Goal: Transaction & Acquisition: Purchase product/service

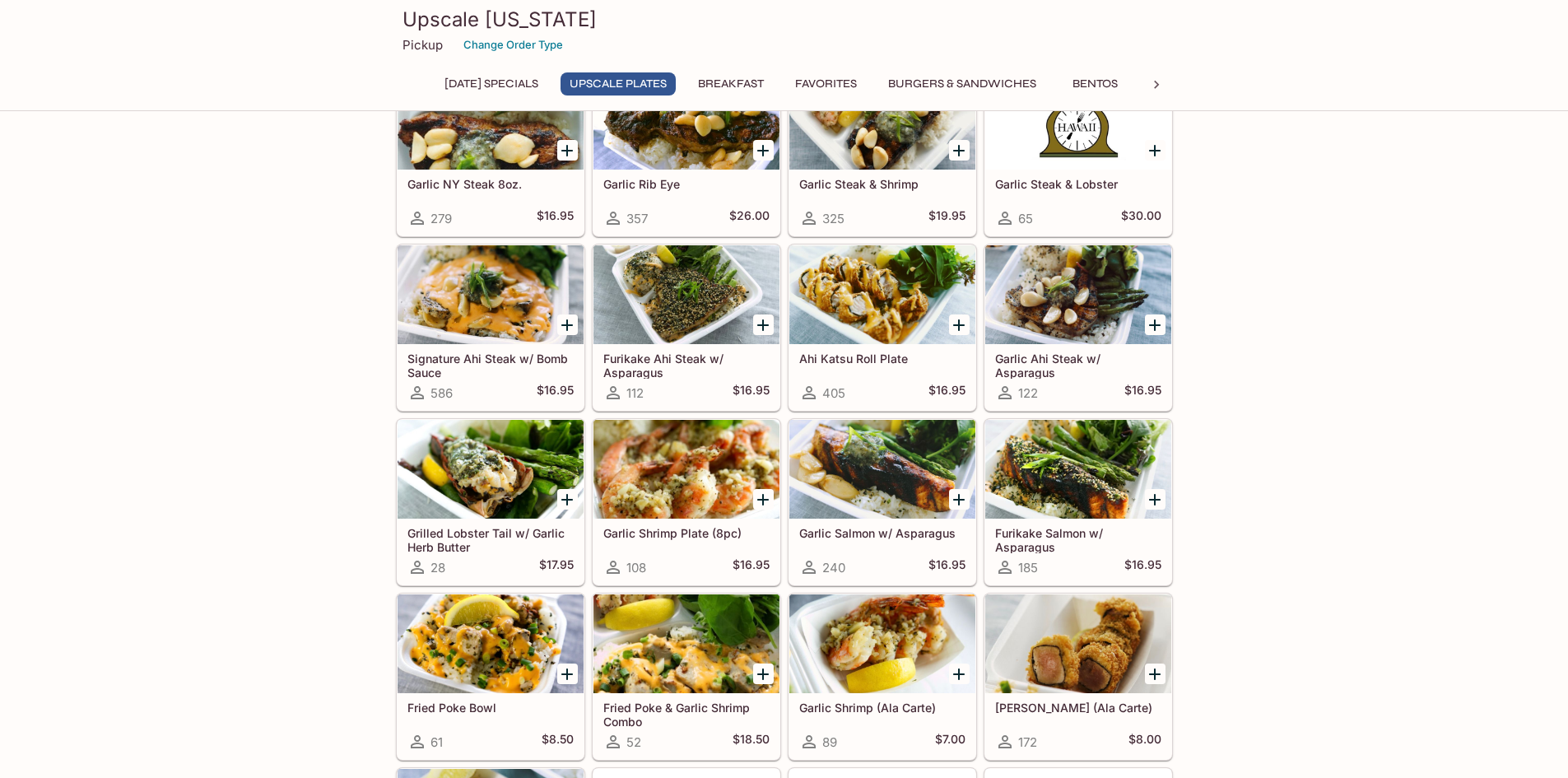
scroll to position [247, 0]
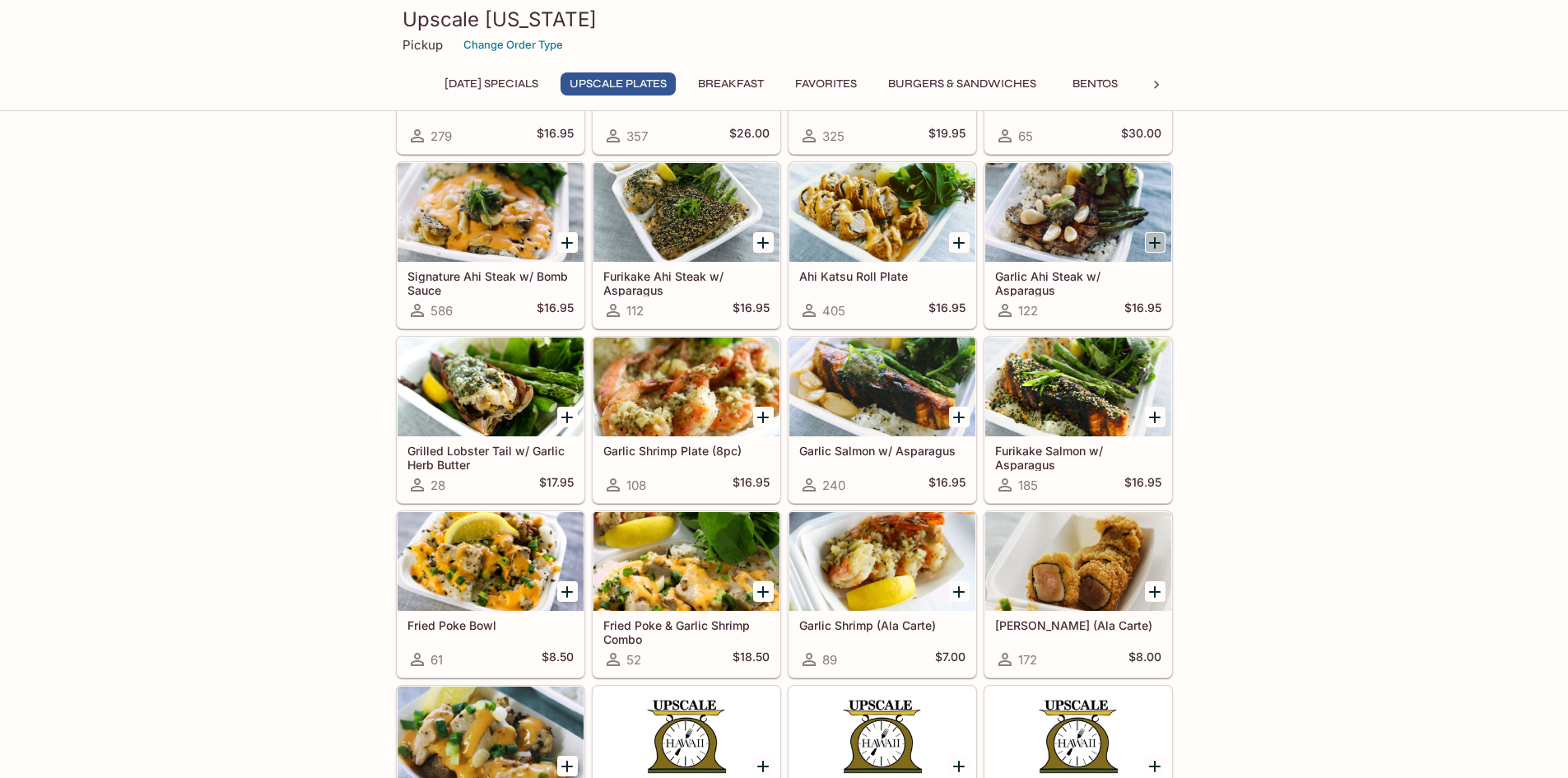
click at [1161, 237] on icon "Add Garlic Ahi Steak w/ Asparagus" at bounding box center [1154, 242] width 19 height 19
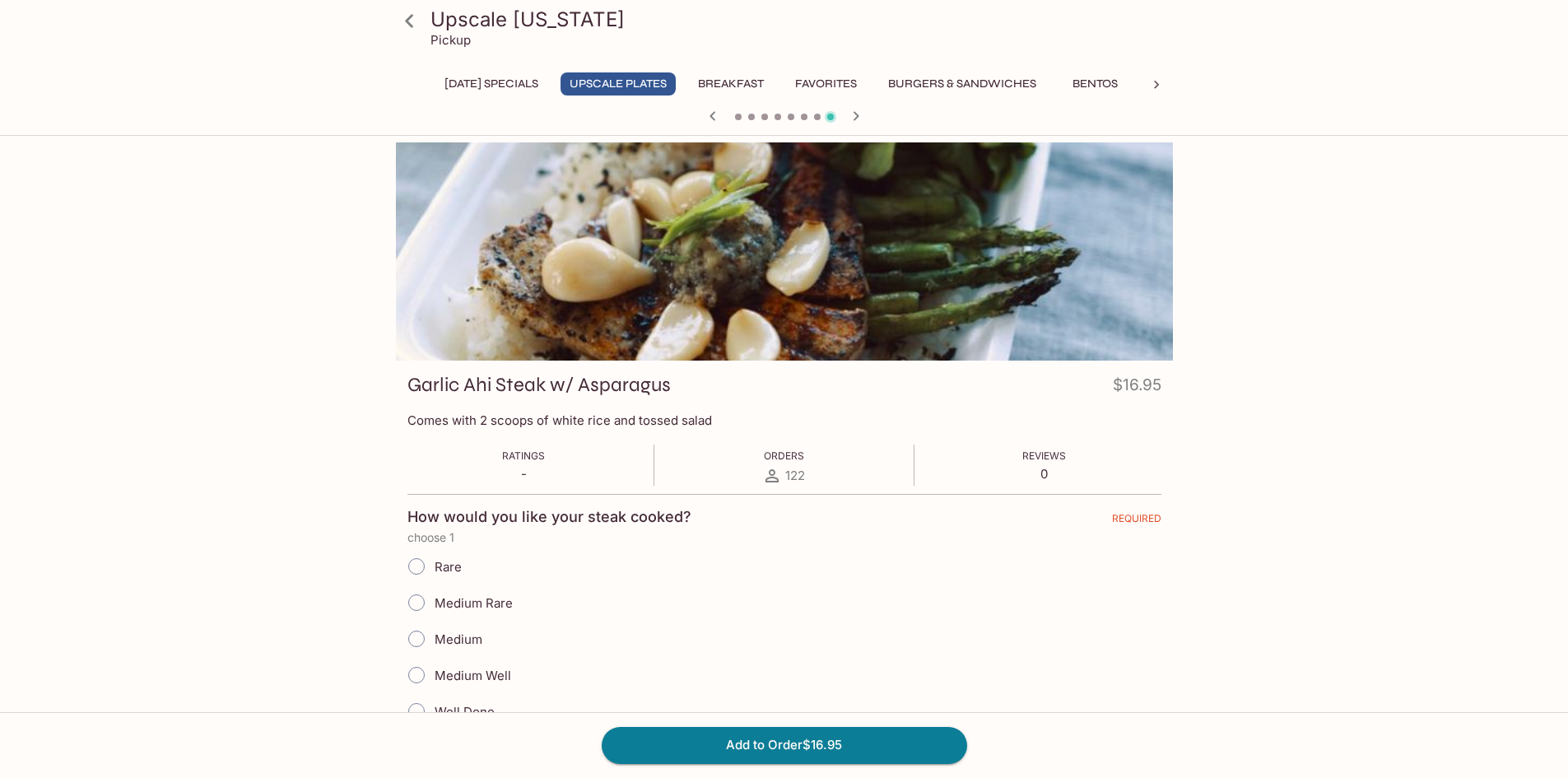
click at [420, 672] on input "Medium Well" at bounding box center [416, 674] width 35 height 35
radio input "true"
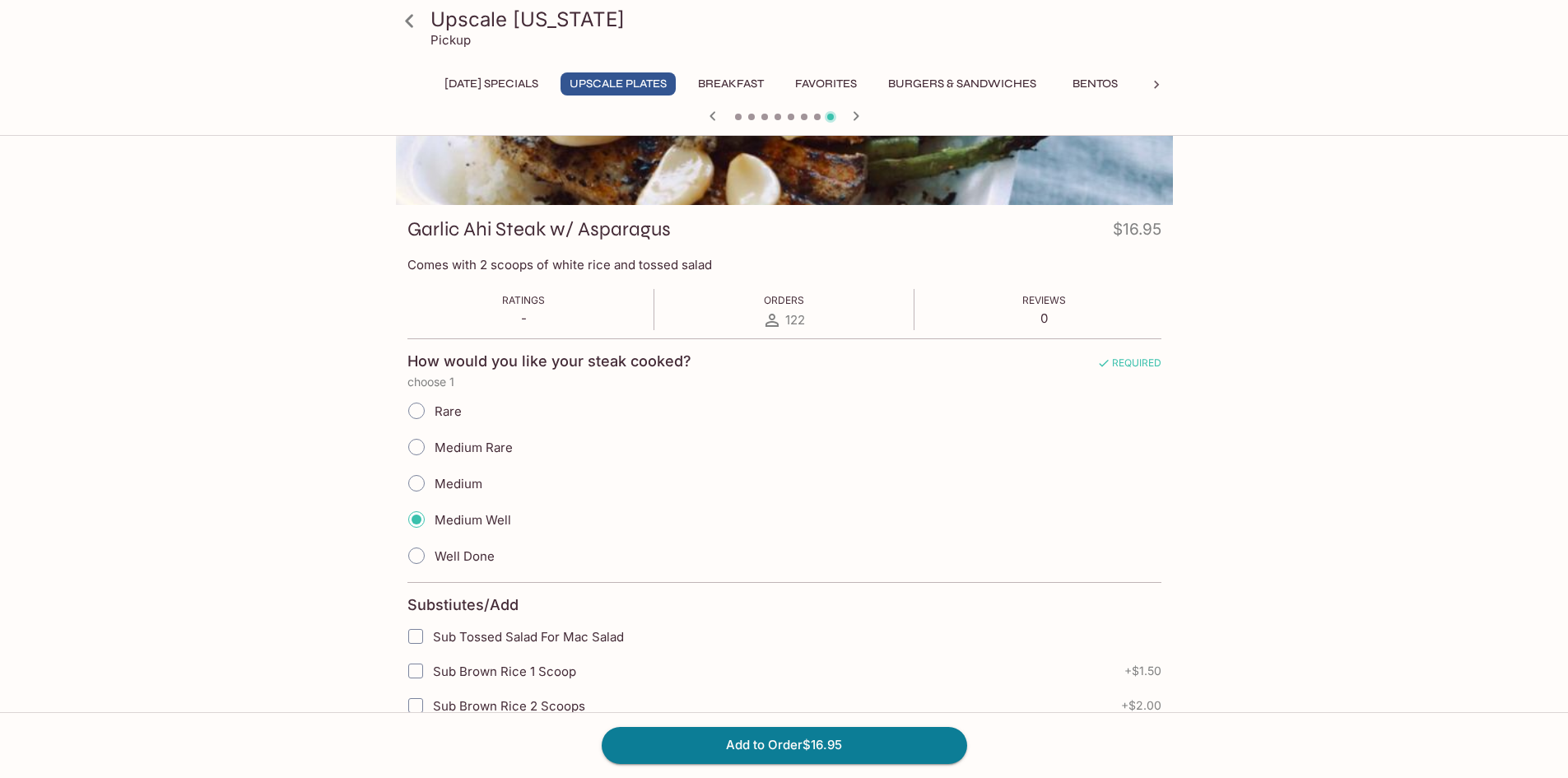
scroll to position [165, 0]
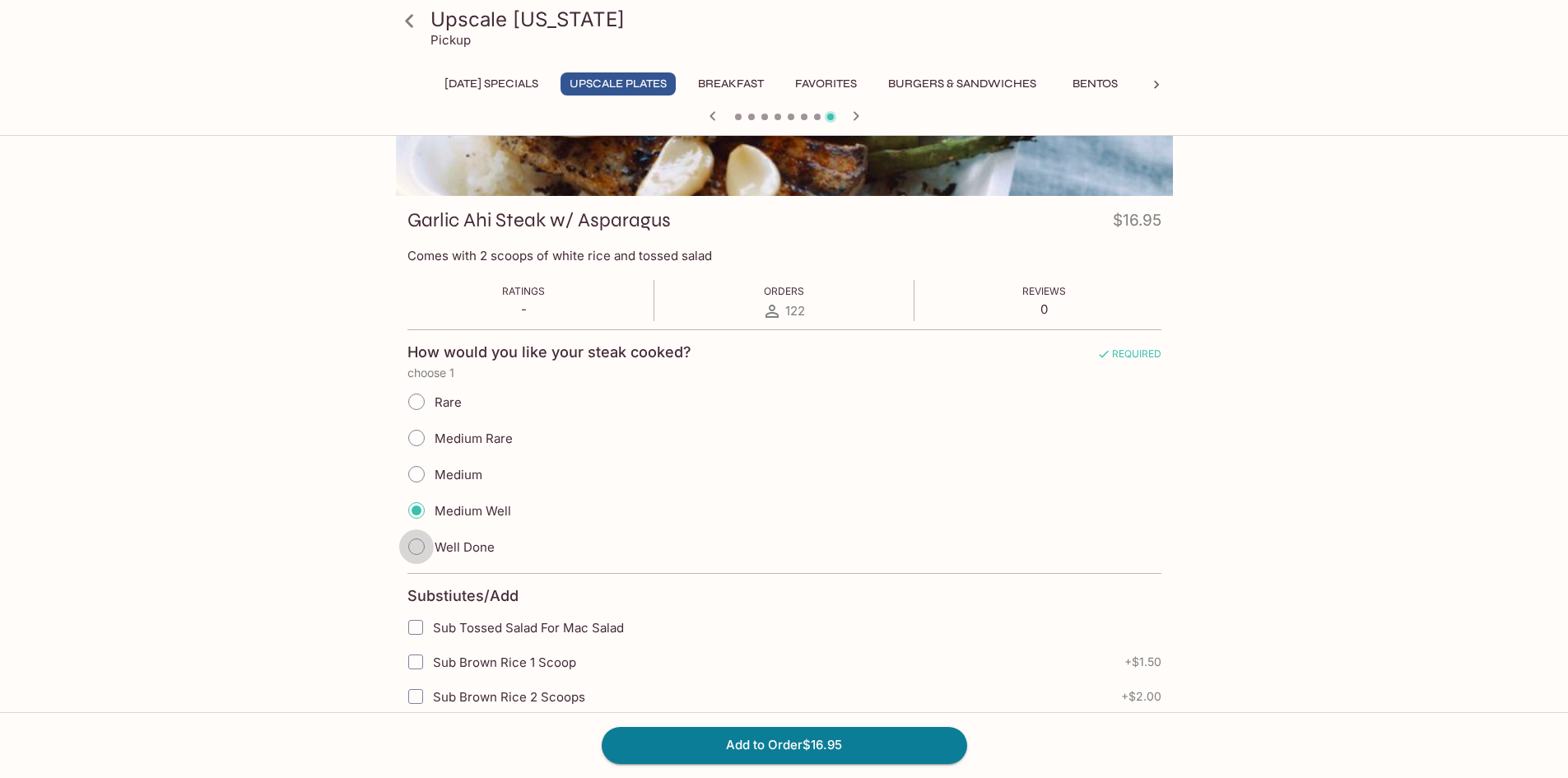
click at [430, 542] on input "Well Done" at bounding box center [416, 546] width 35 height 35
radio input "true"
click at [420, 503] on input "Medium Well" at bounding box center [416, 510] width 35 height 35
radio input "true"
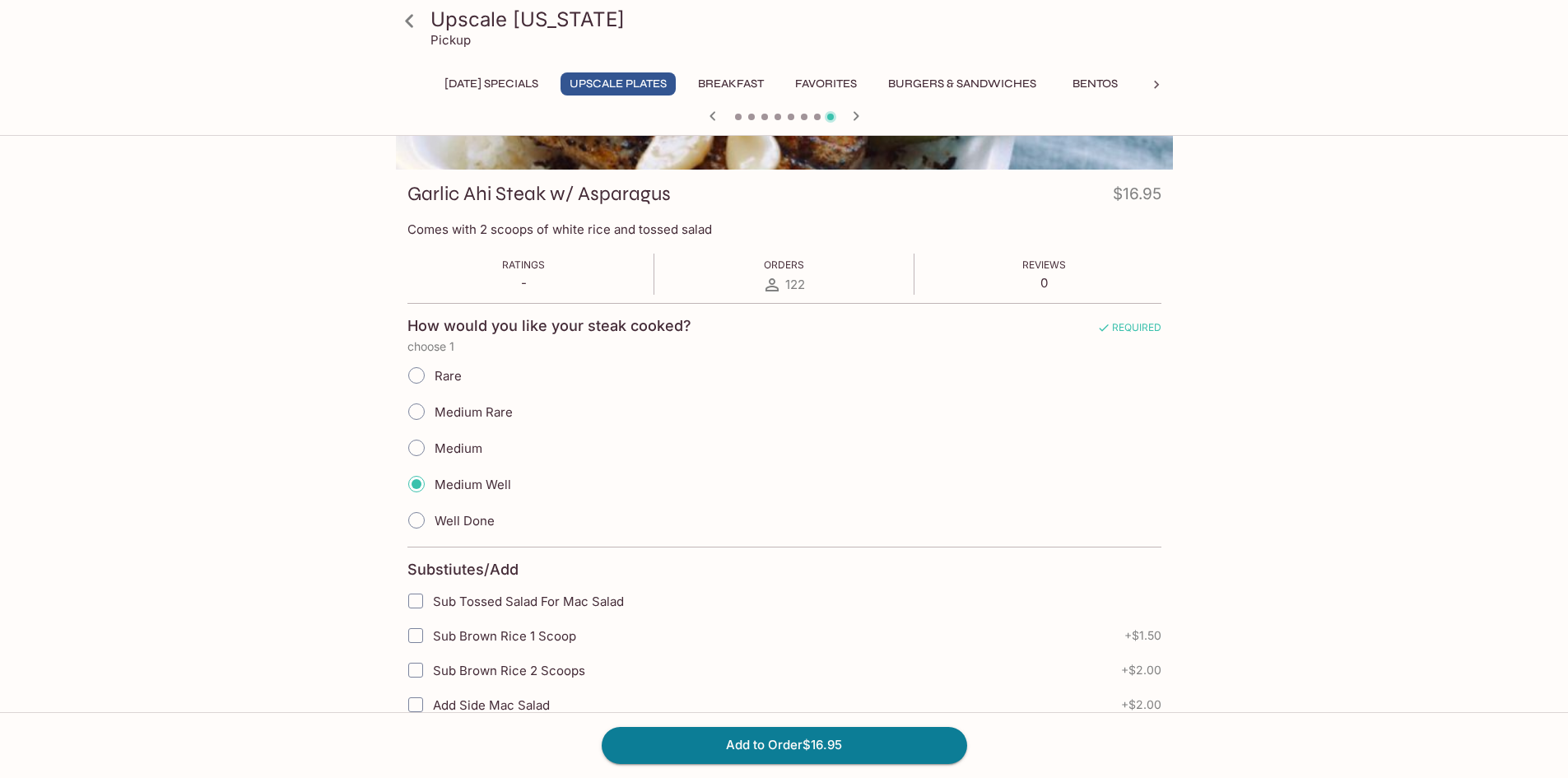
scroll to position [412, 0]
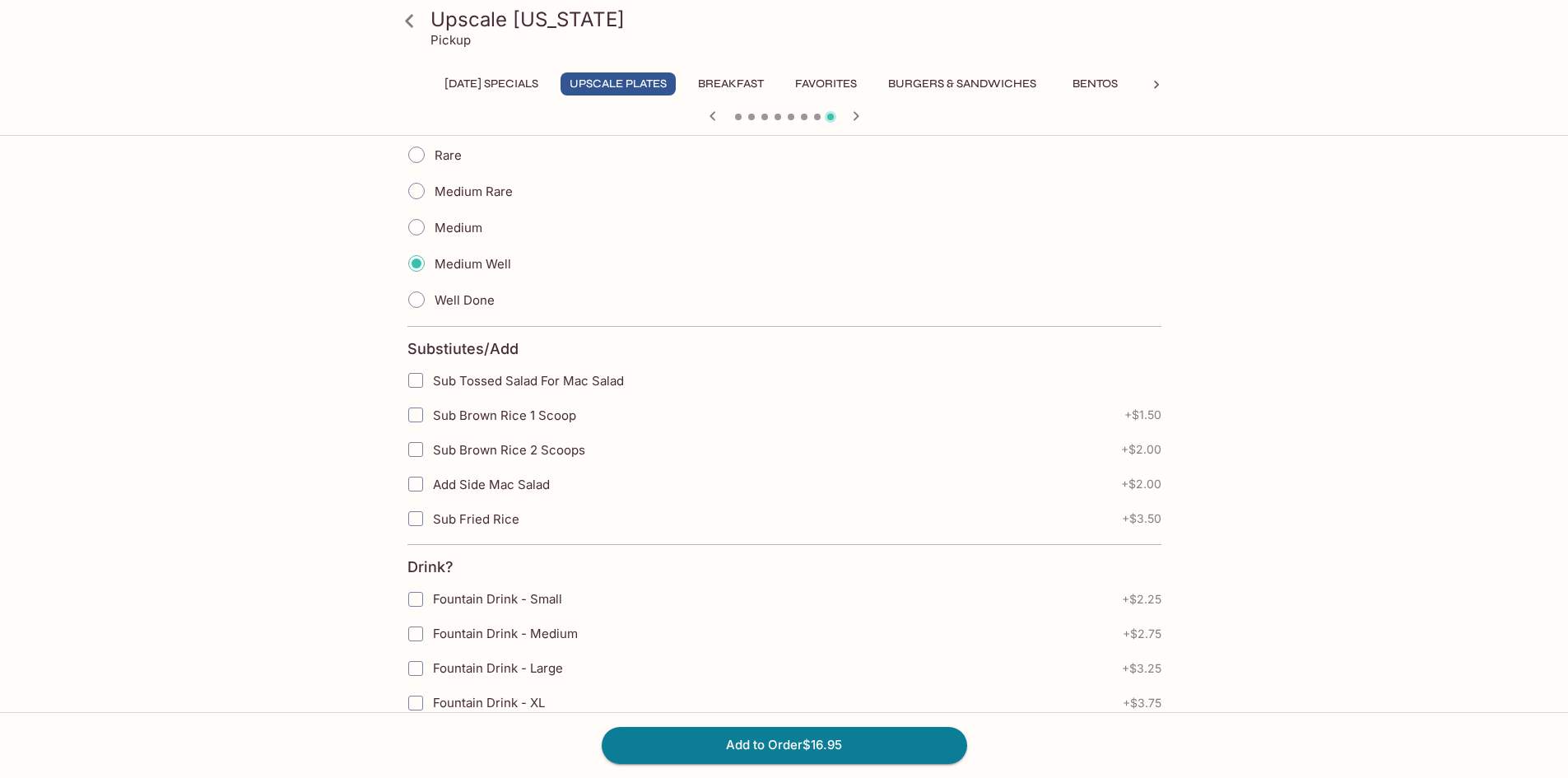
click at [416, 382] on input "Sub Tossed Salad For Mac Salad" at bounding box center [415, 380] width 33 height 33
checkbox input "true"
click at [415, 410] on input "Sub Brown Rice 1 Scoop" at bounding box center [415, 414] width 33 height 33
click at [415, 415] on input "Sub Brown Rice 1 Scoop" at bounding box center [415, 414] width 33 height 33
checkbox input "false"
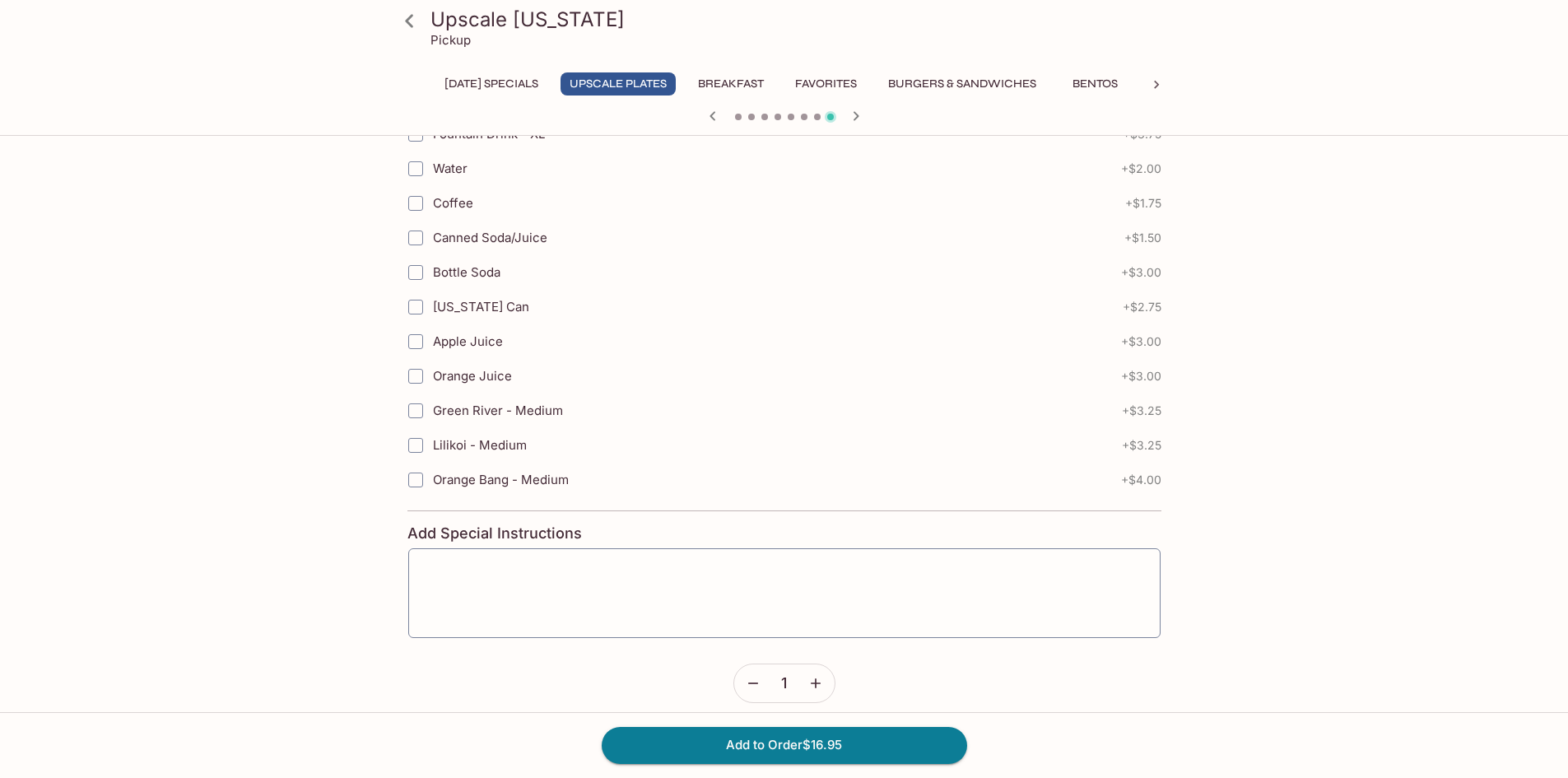
scroll to position [995, 0]
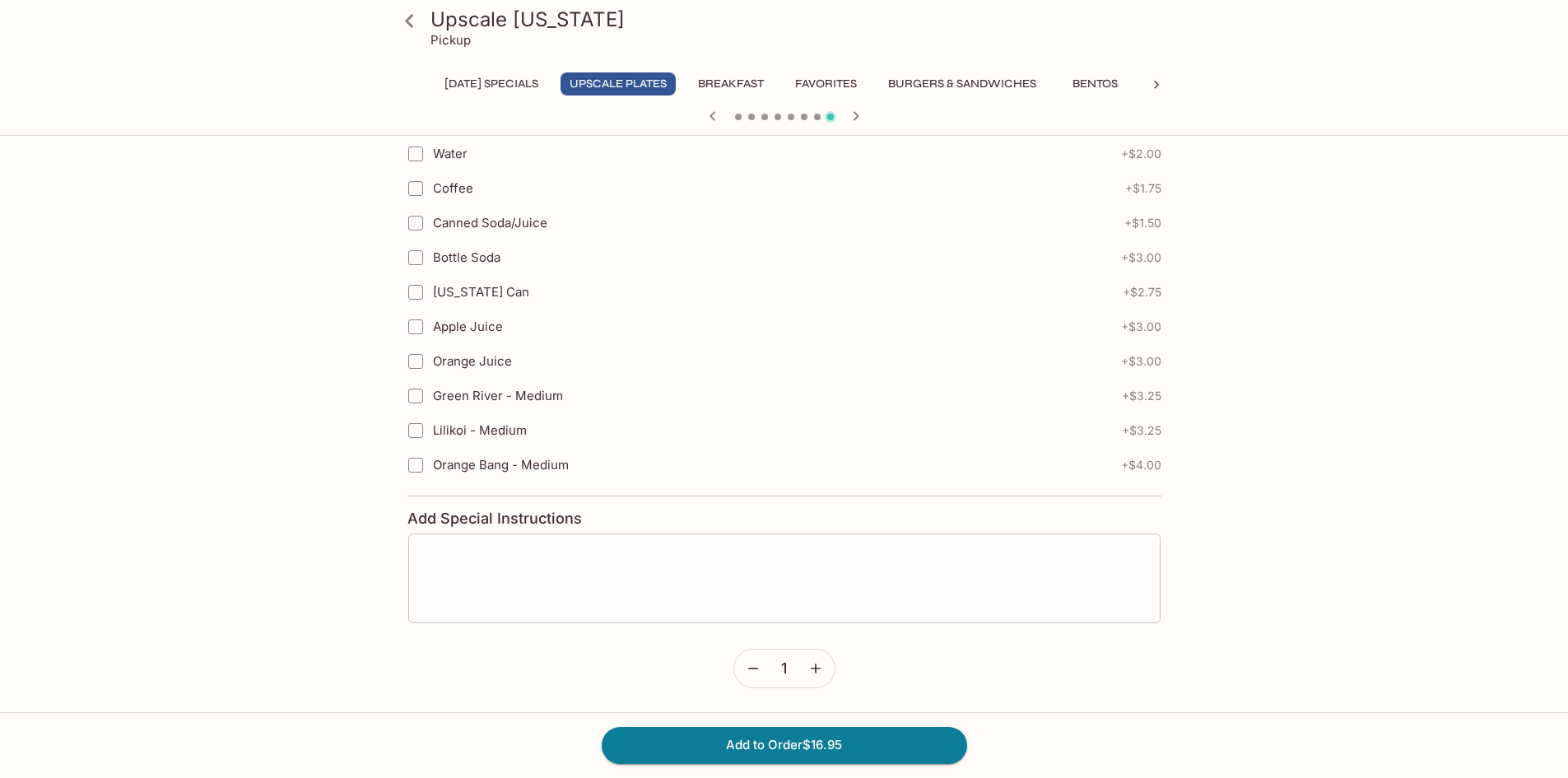
click at [461, 557] on textarea at bounding box center [784, 578] width 729 height 62
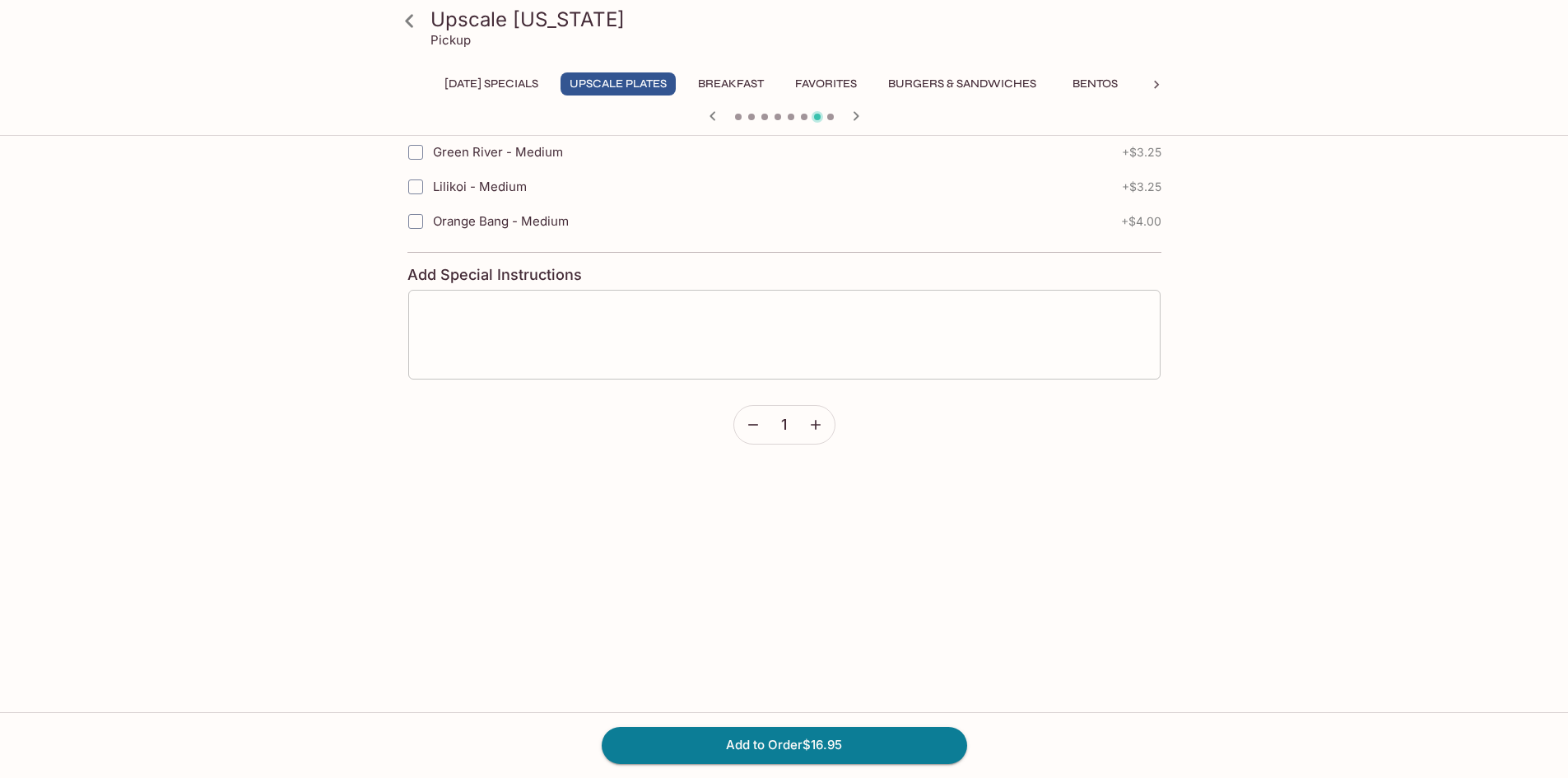
click at [635, 360] on textarea at bounding box center [784, 334] width 729 height 62
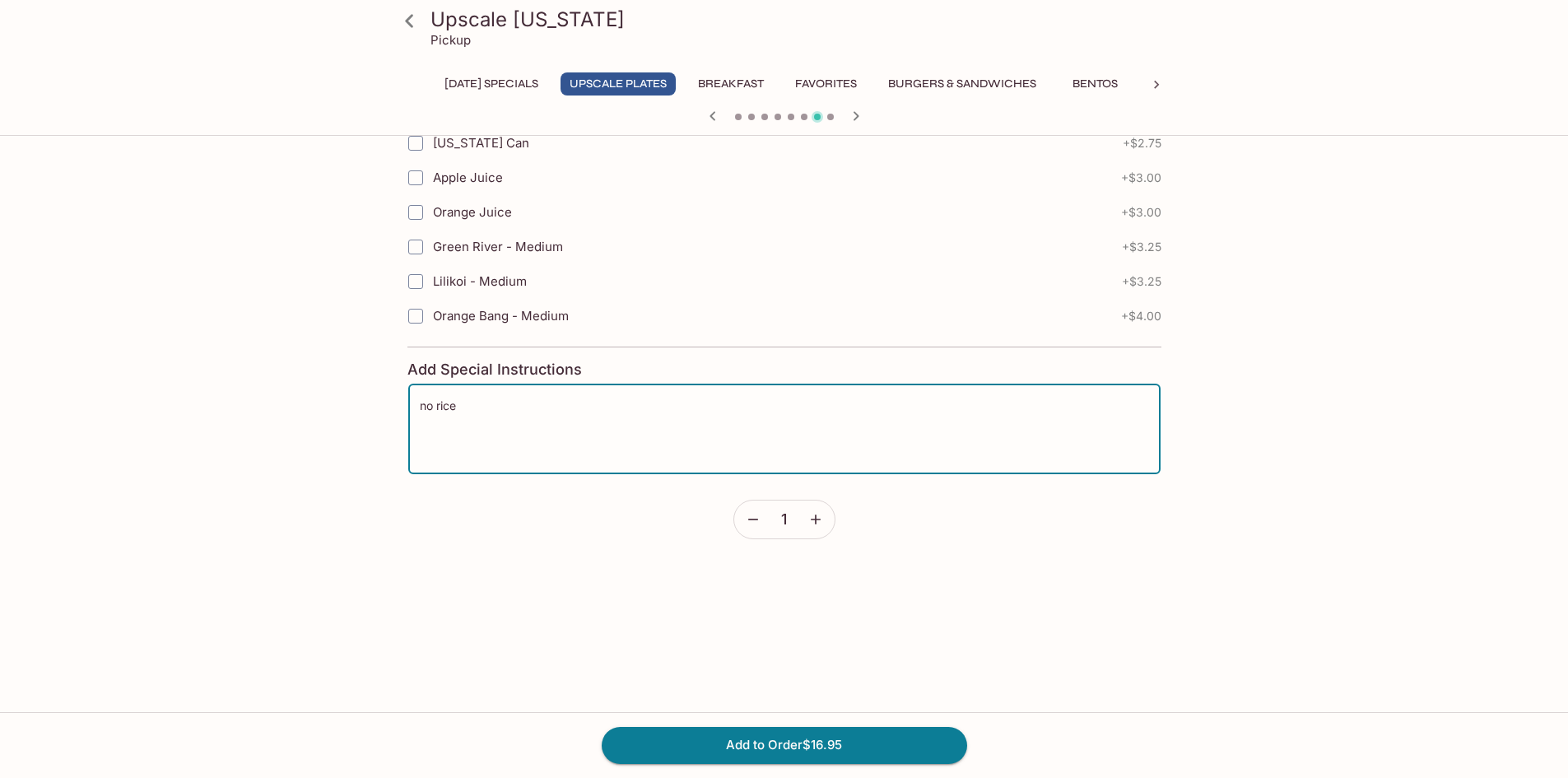
scroll to position [913, 0]
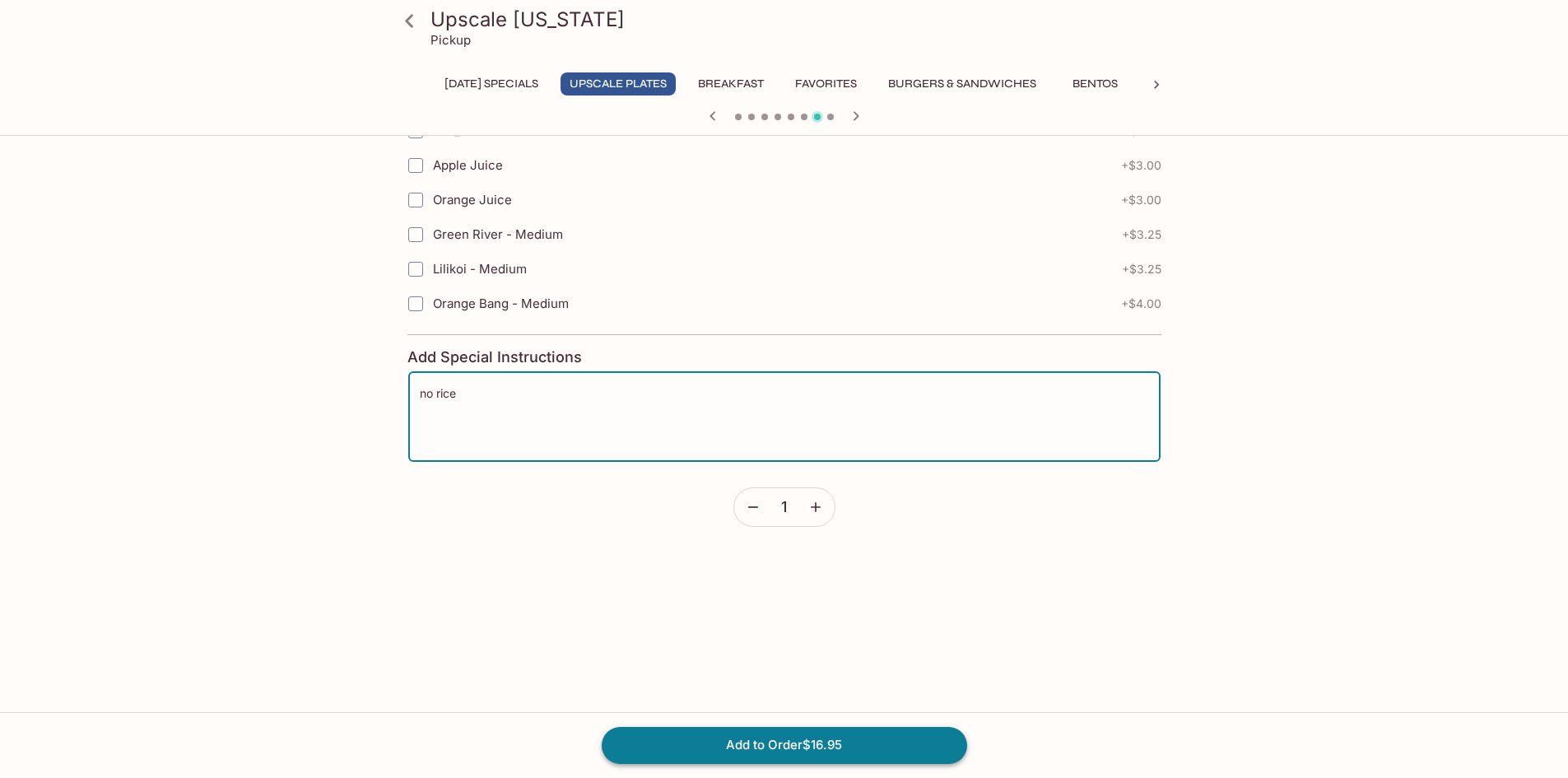
type textarea "no rice"
click at [733, 740] on button "Add to Order $16.95" at bounding box center [784, 744] width 365 height 36
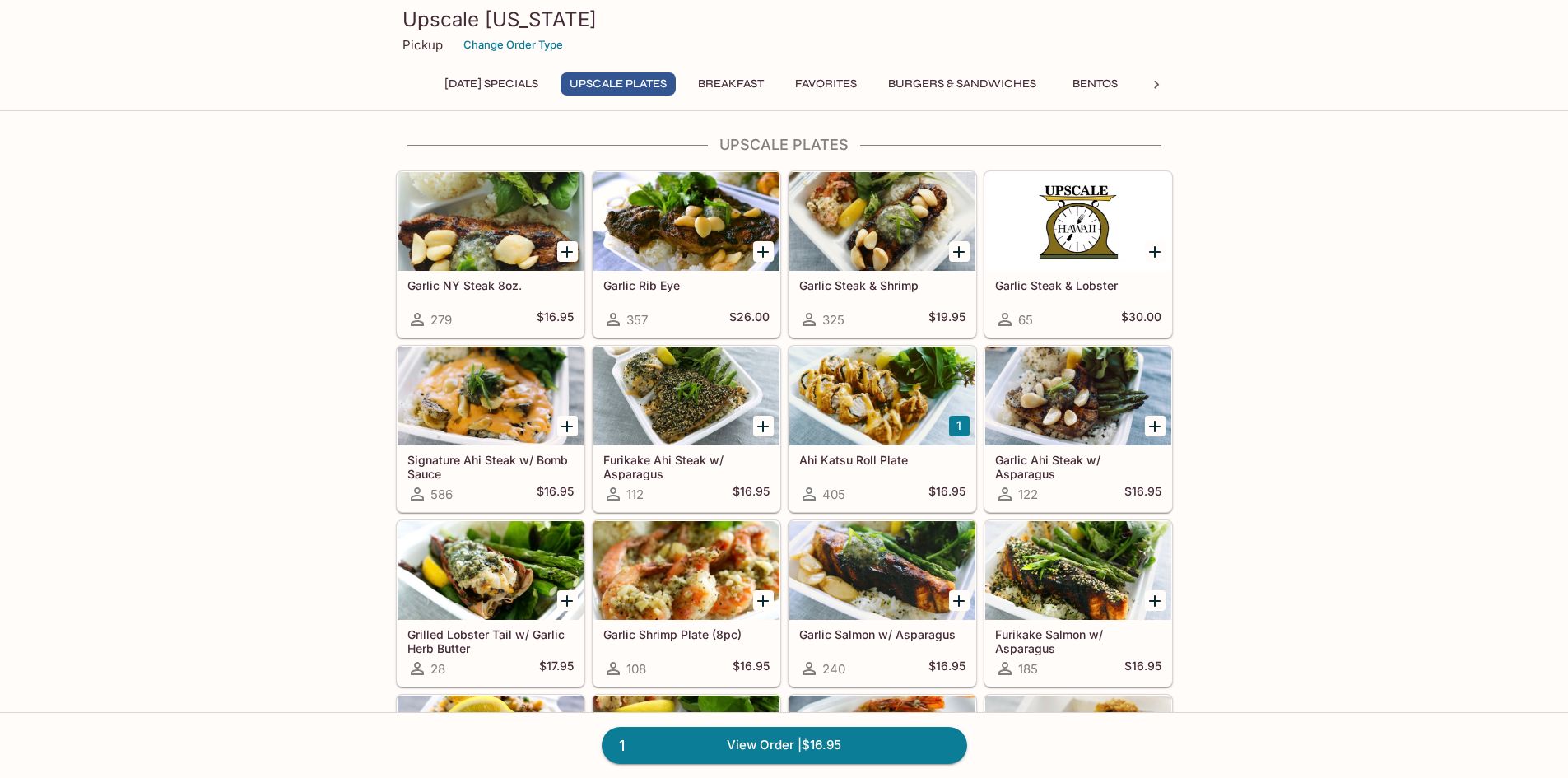
scroll to position [83, 0]
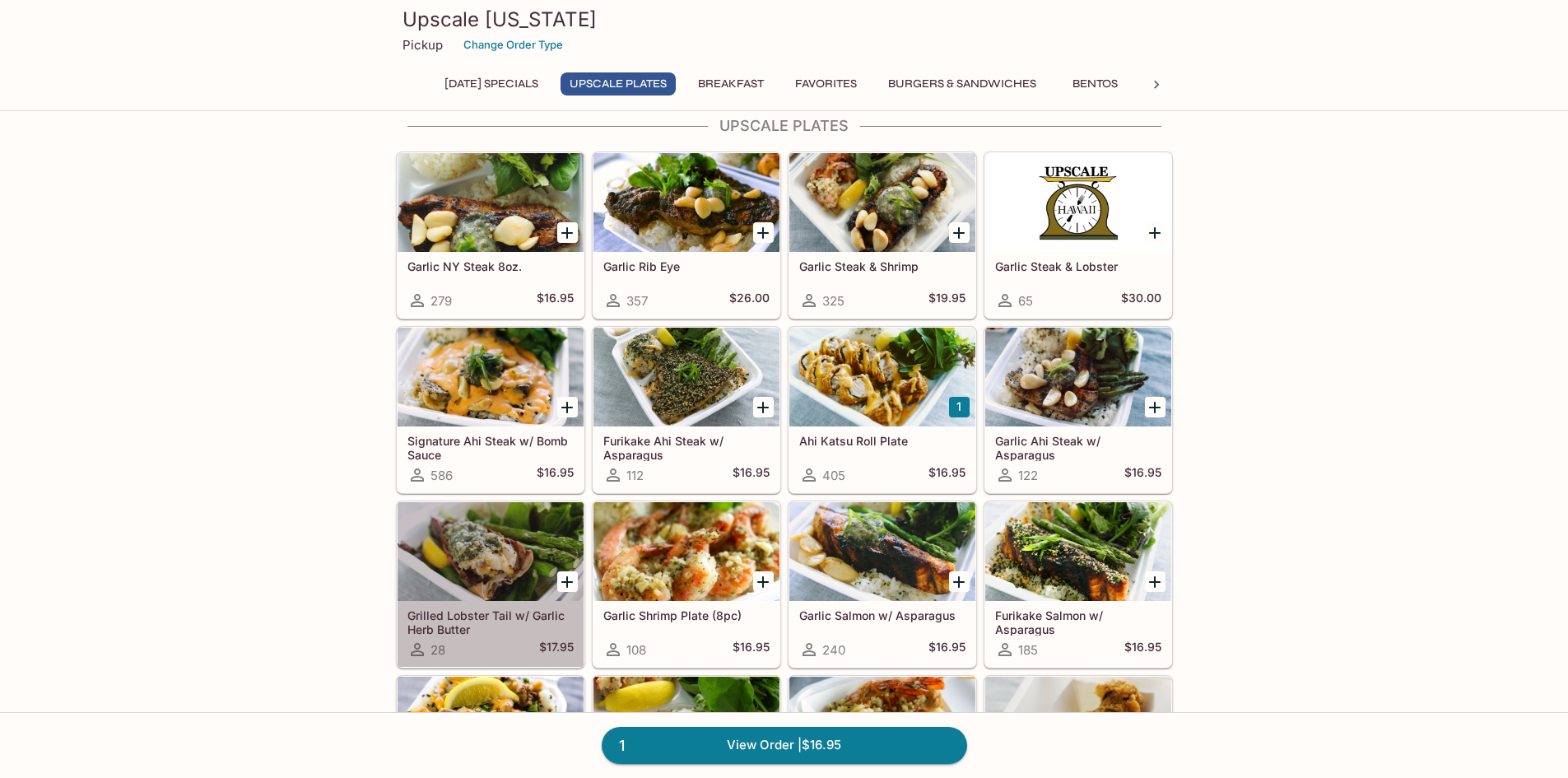
click at [539, 520] on div at bounding box center [490, 552] width 186 height 99
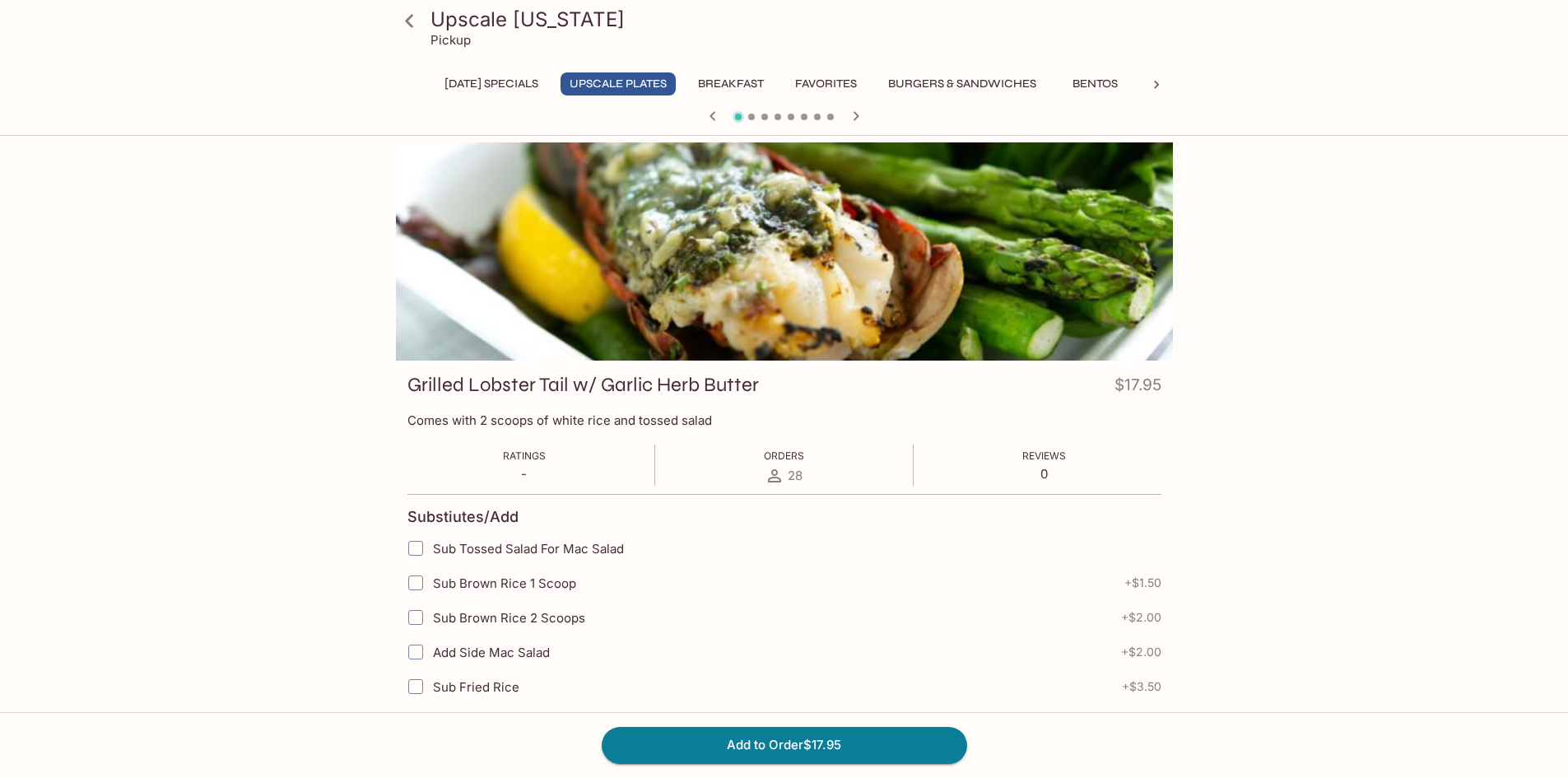
click at [688, 267] on div at bounding box center [784, 251] width 777 height 218
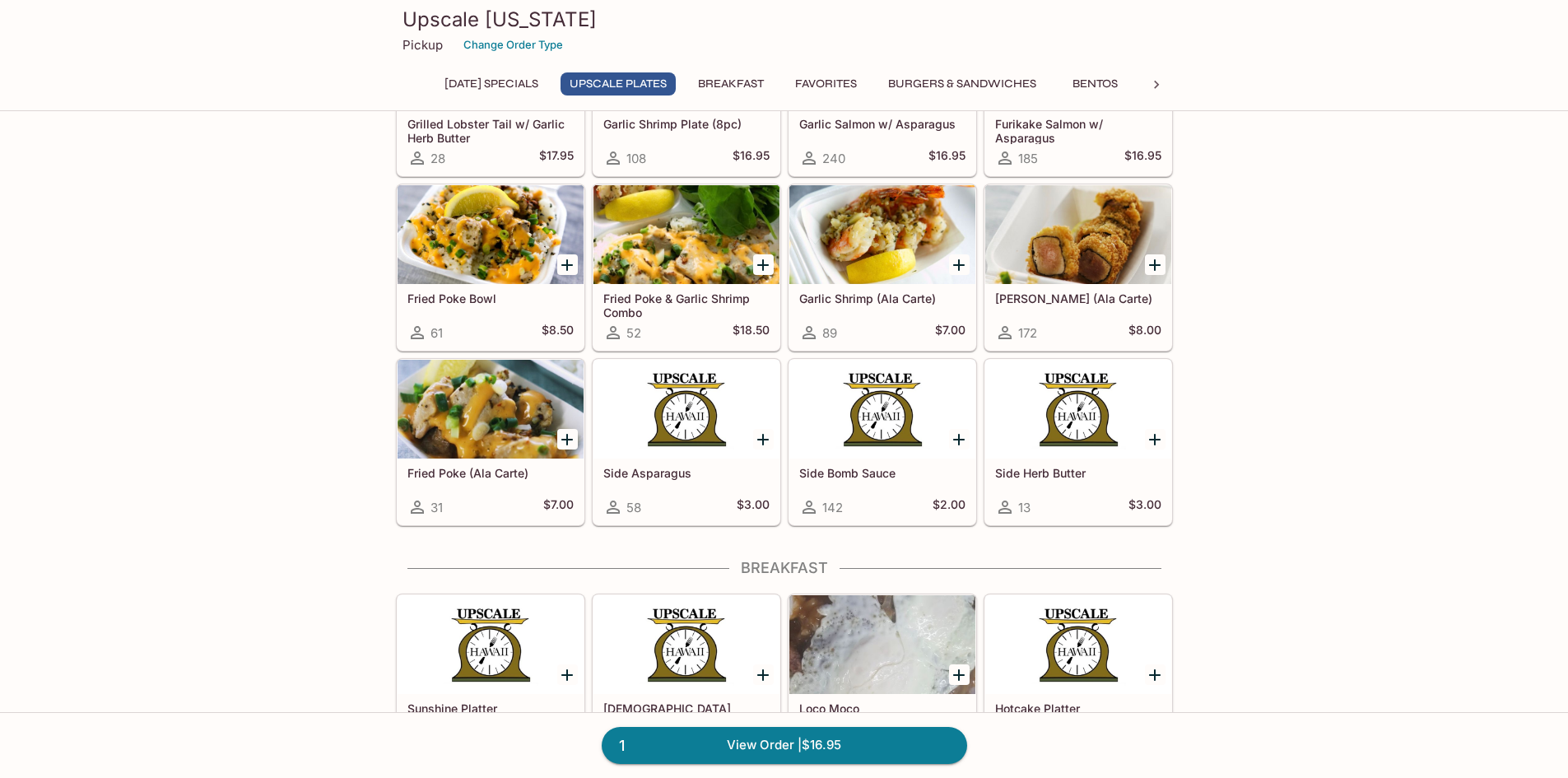
scroll to position [577, 0]
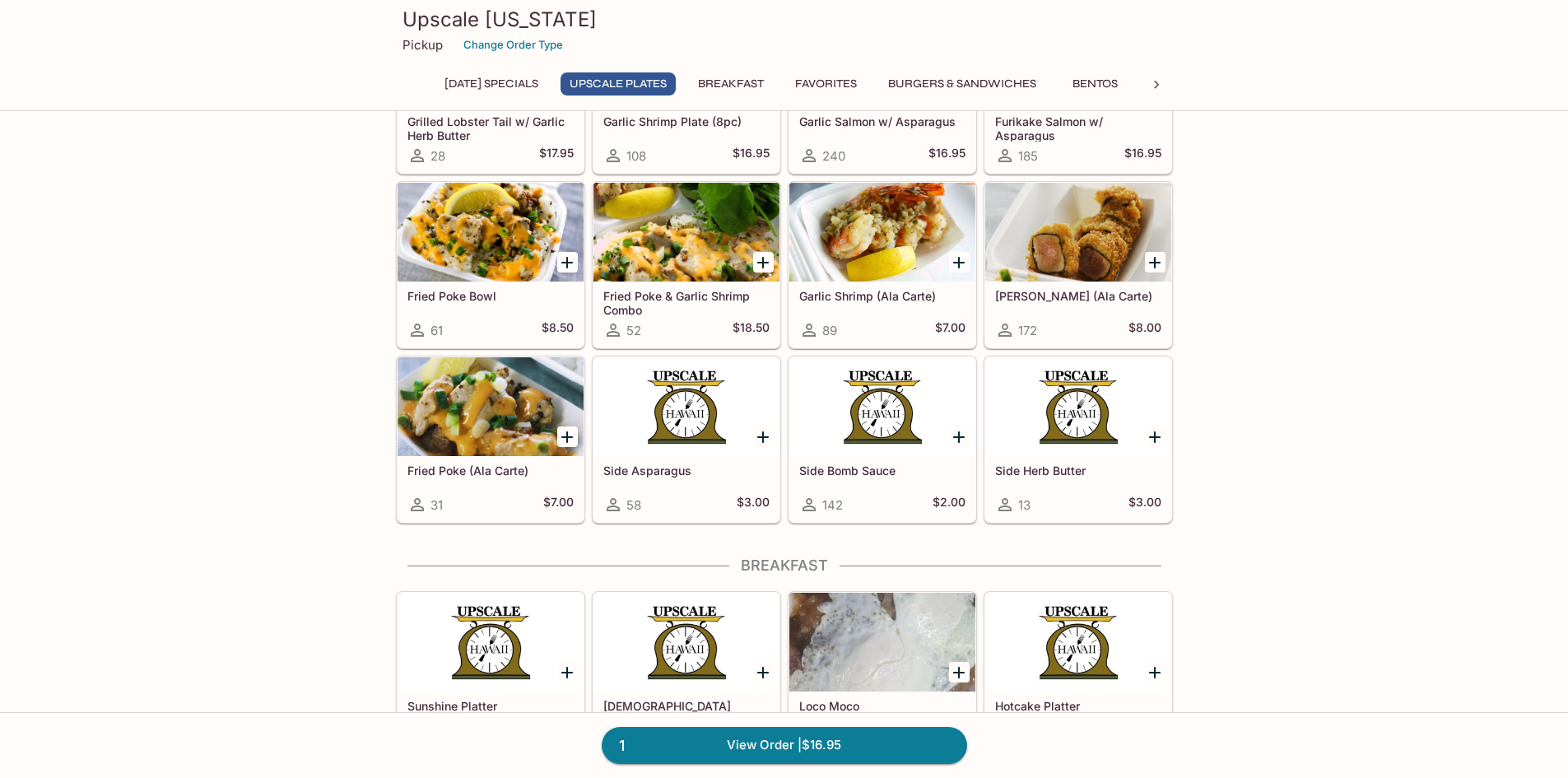
click at [1155, 88] on icon at bounding box center [1156, 85] width 5 height 8
click at [589, 77] on button "Noodles" at bounding box center [579, 83] width 74 height 23
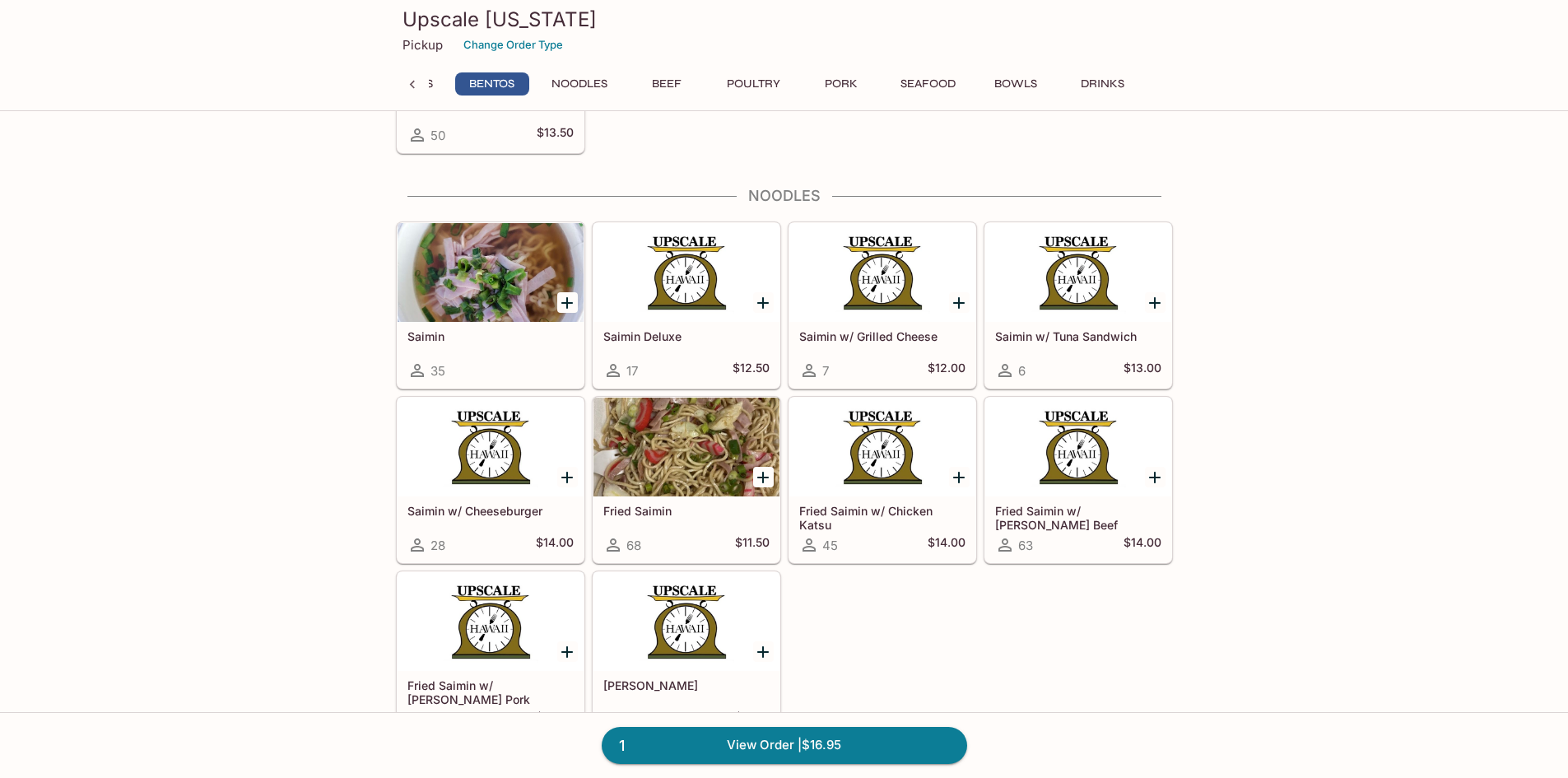
scroll to position [3855, 0]
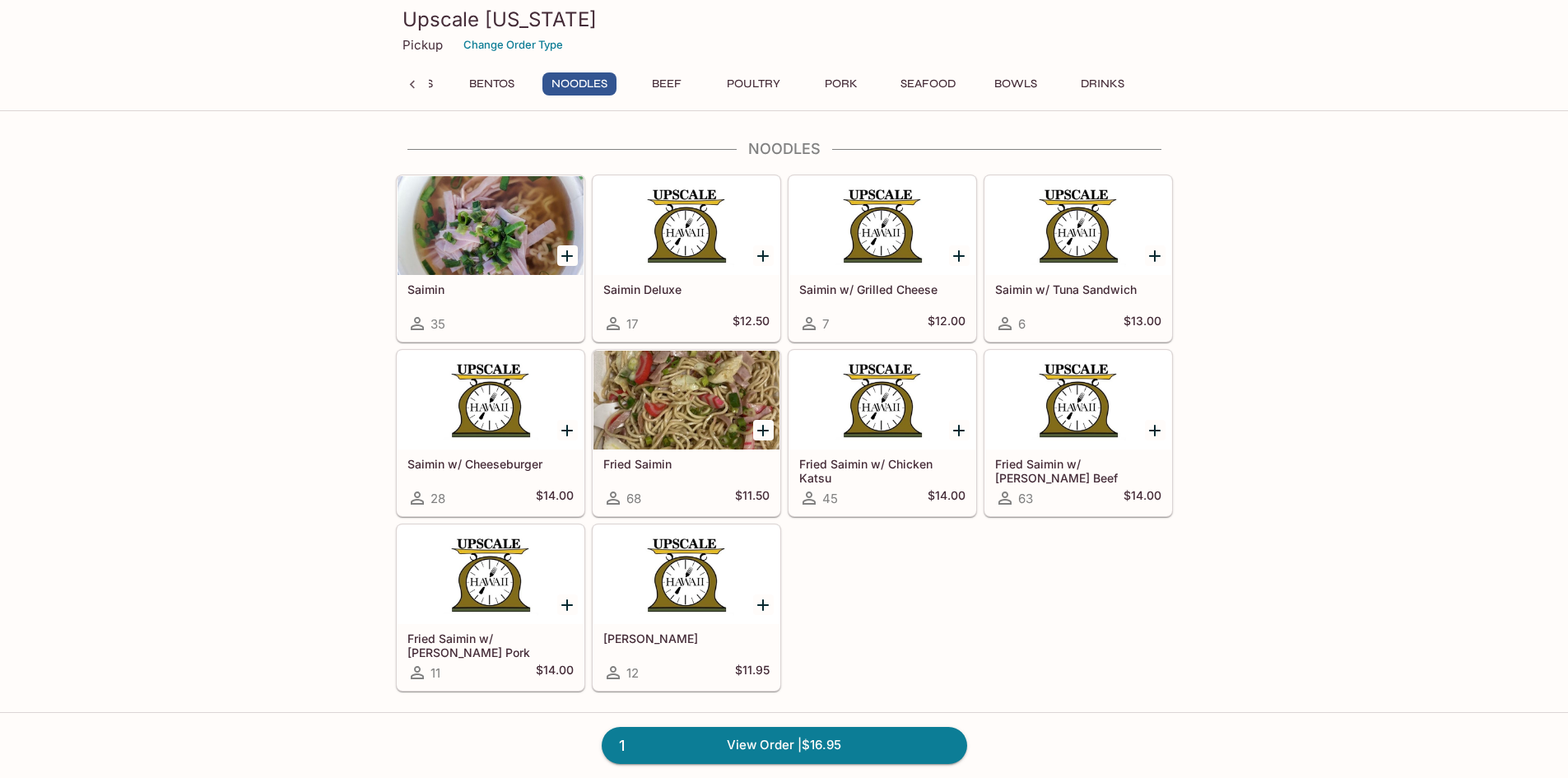
click at [1148, 429] on icon "Add Fried Saimin w/ Teri Beef" at bounding box center [1154, 430] width 19 height 19
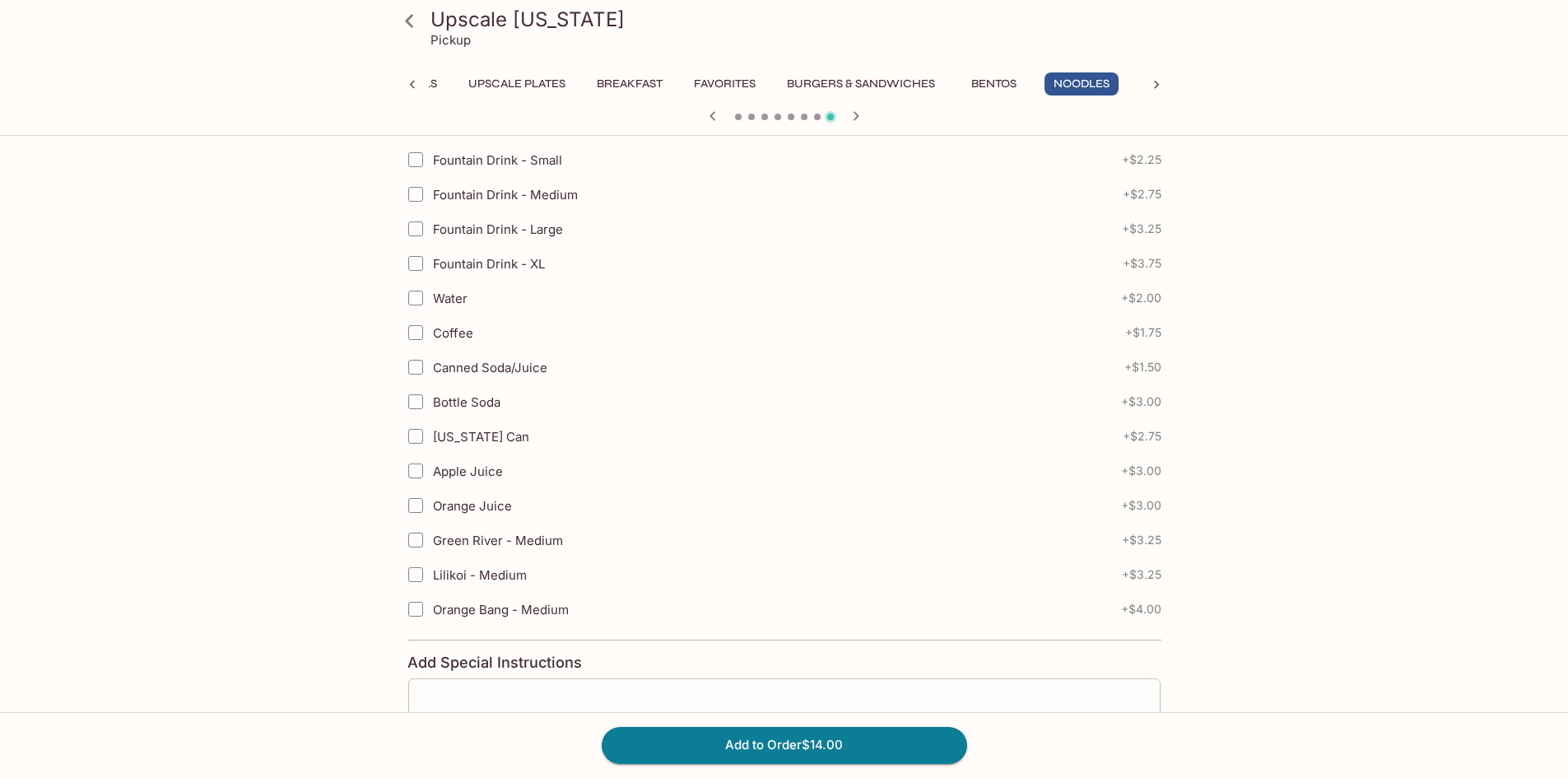
scroll to position [509, 0]
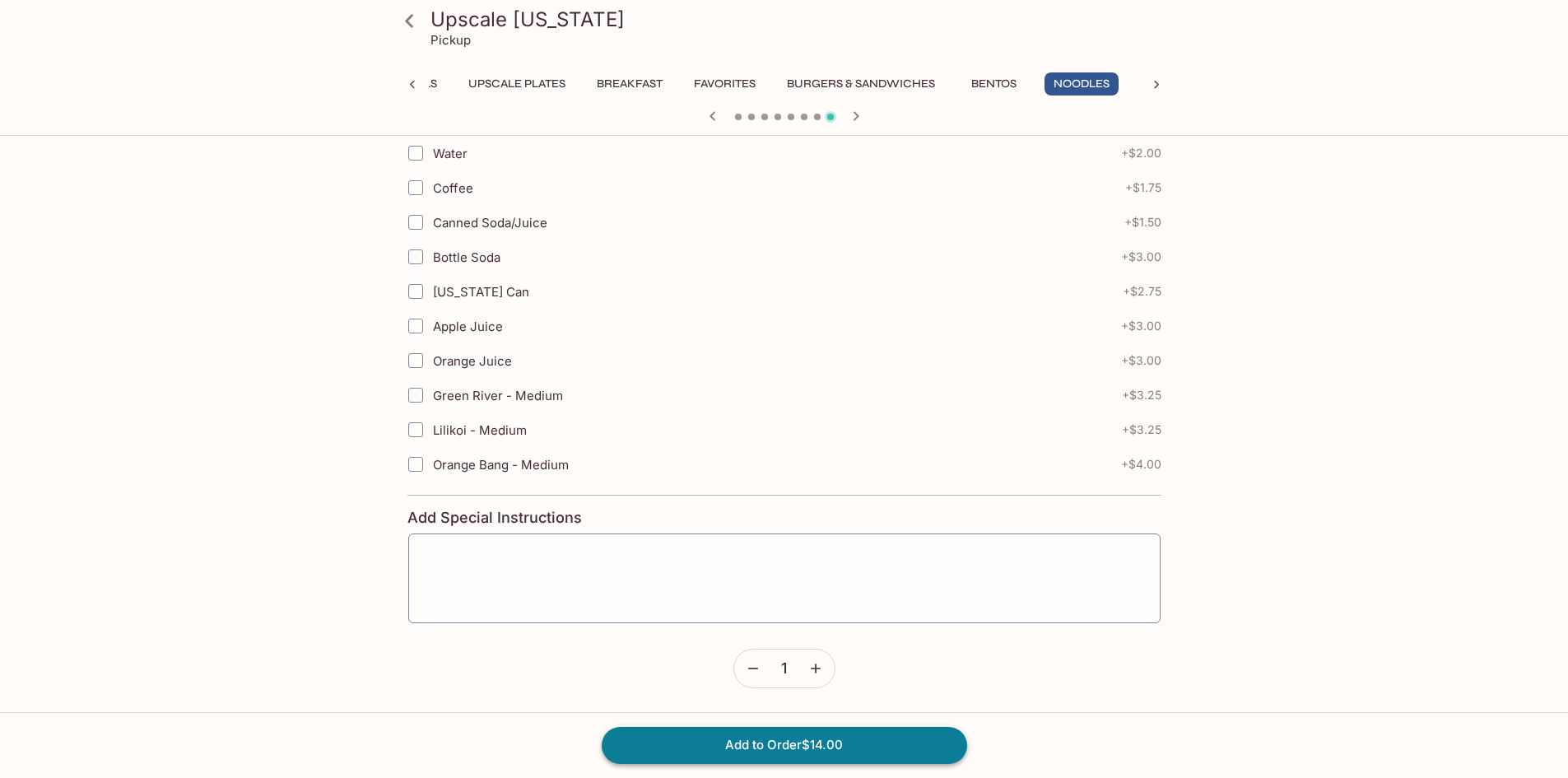
click at [741, 741] on button "Add to Order $14.00" at bounding box center [784, 744] width 365 height 36
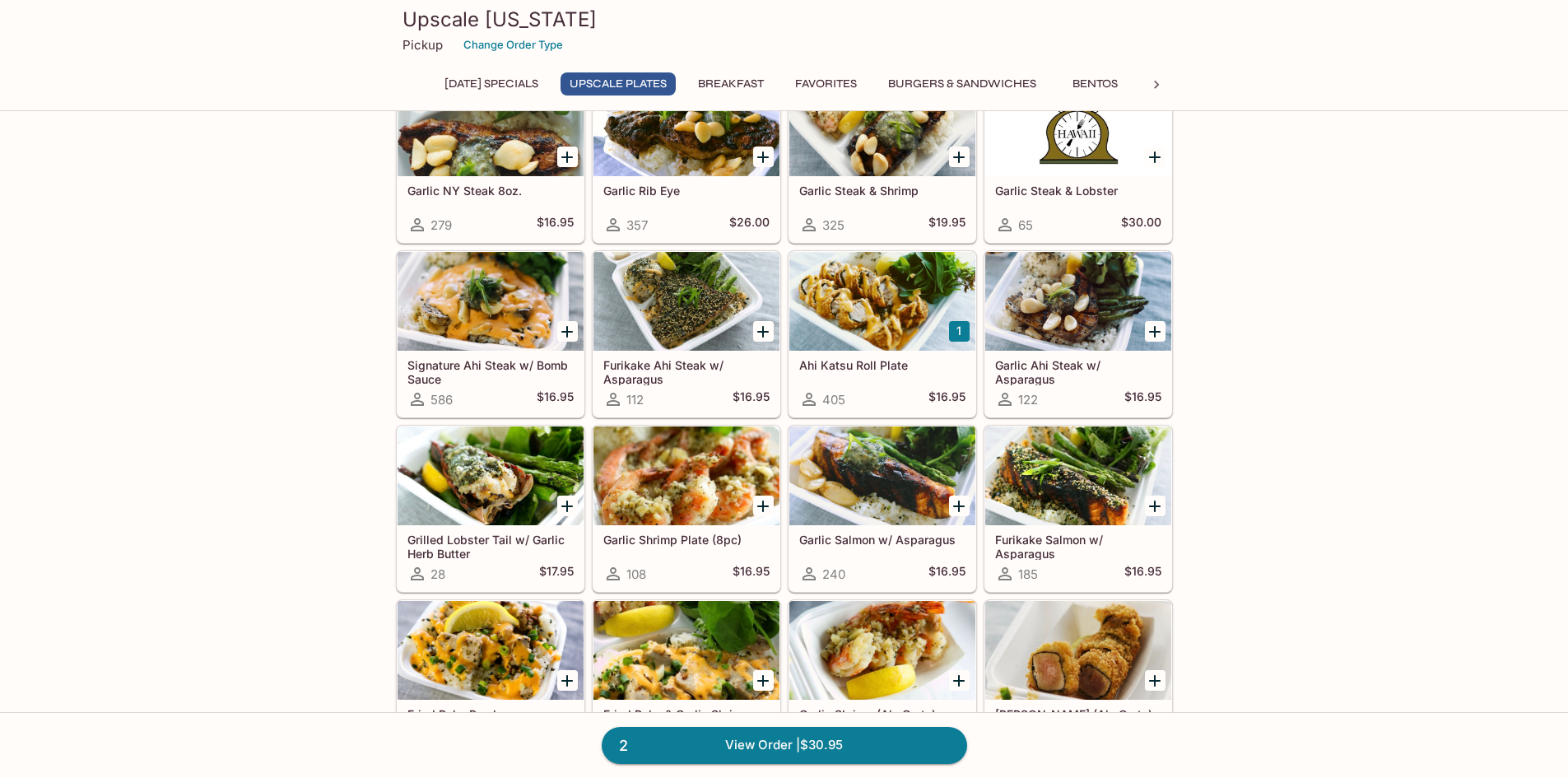
scroll to position [165, 0]
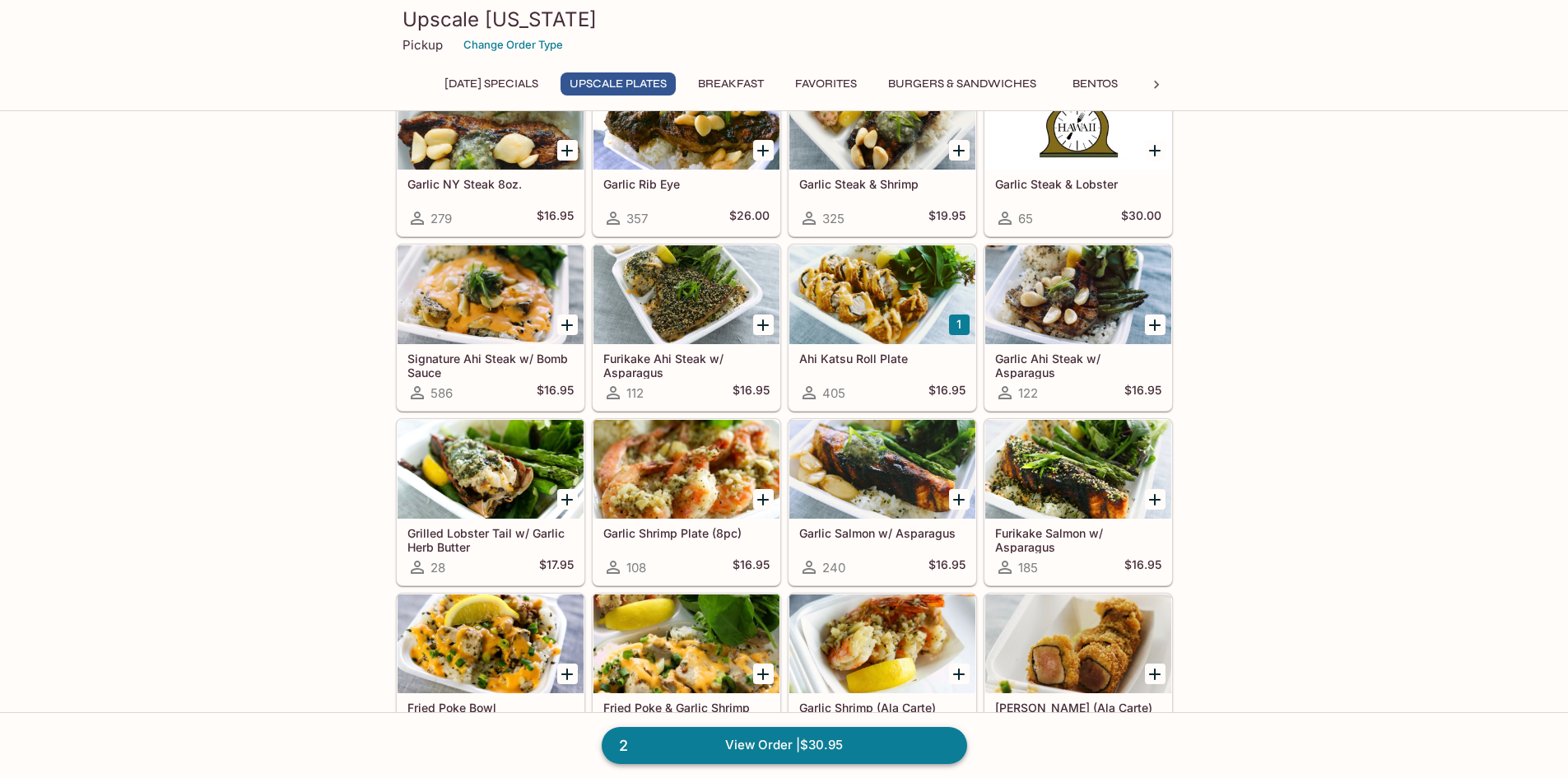
click at [777, 732] on link "2 View Order | $30.95" at bounding box center [784, 744] width 365 height 36
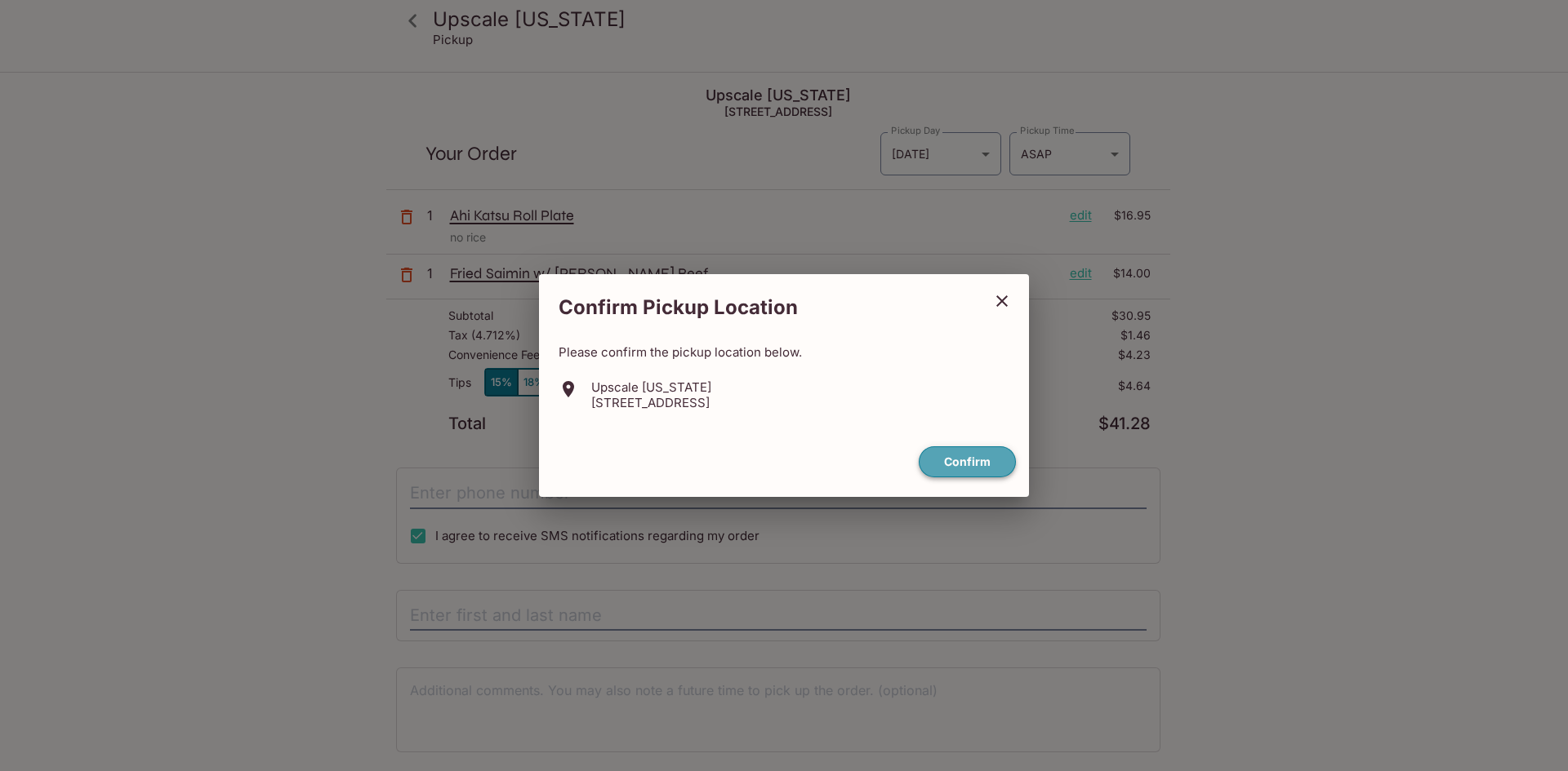
click at [980, 468] on button "Confirm" at bounding box center [967, 462] width 97 height 32
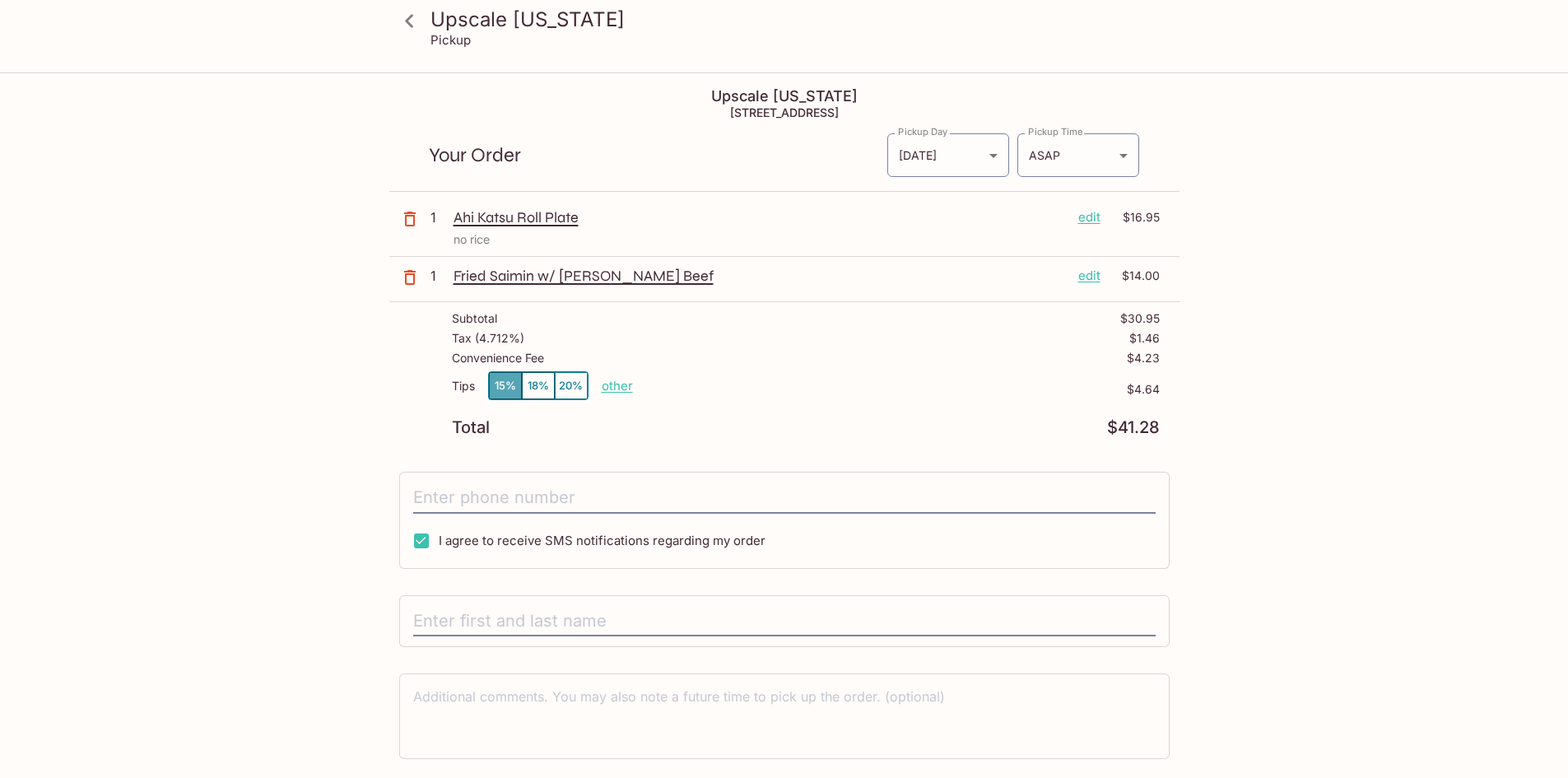
click at [505, 382] on button "15%" at bounding box center [505, 386] width 33 height 27
click at [610, 385] on p "other" at bounding box center [617, 386] width 31 height 16
type input "2.00"
click at [931, 400] on div "Tips 15% 18% 20% Done 2.00 $4.64" at bounding box center [805, 396] width 708 height 49
click at [400, 227] on icon "button" at bounding box center [409, 218] width 19 height 19
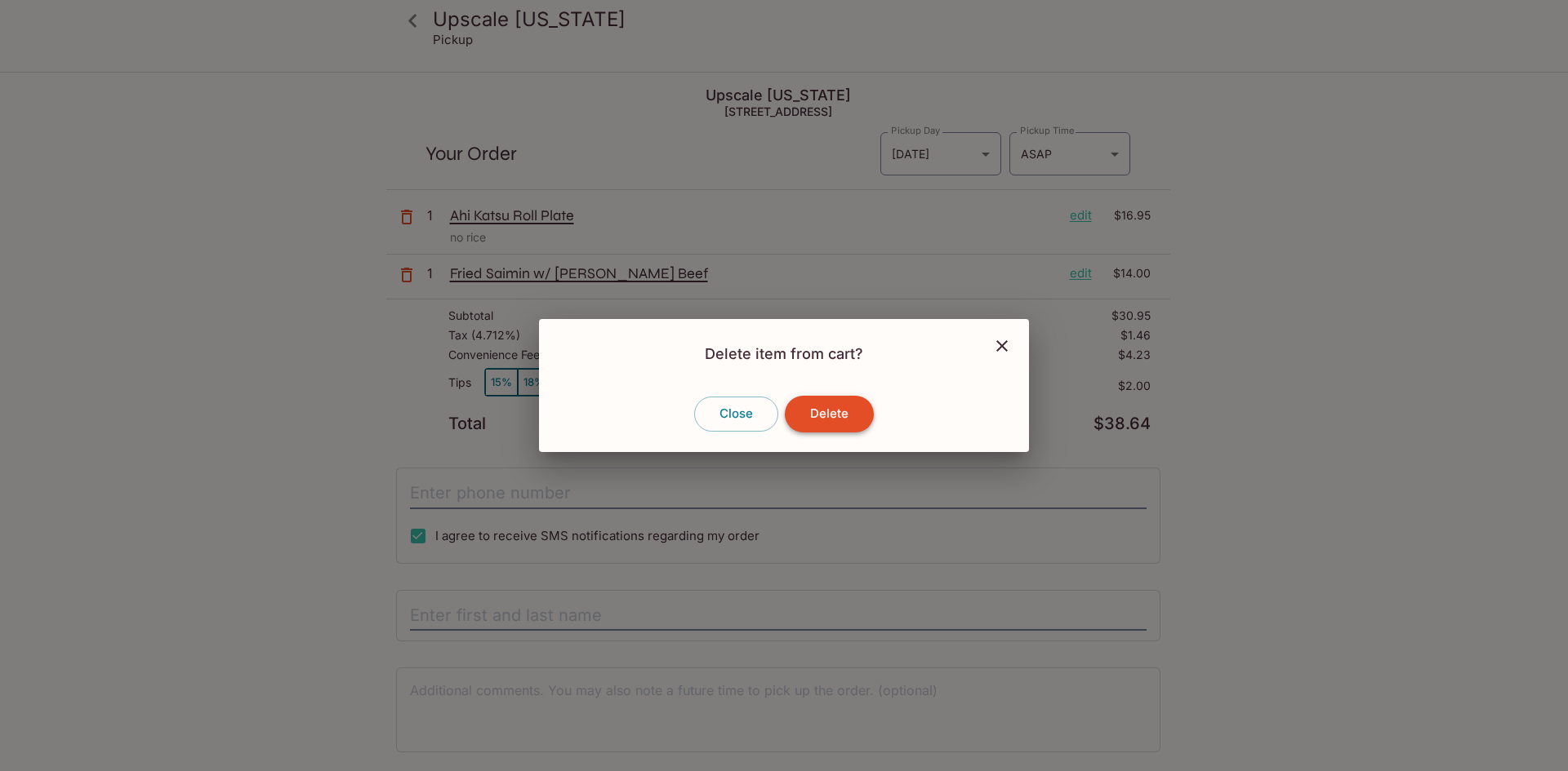
click at [832, 402] on button "Delete" at bounding box center [829, 413] width 89 height 36
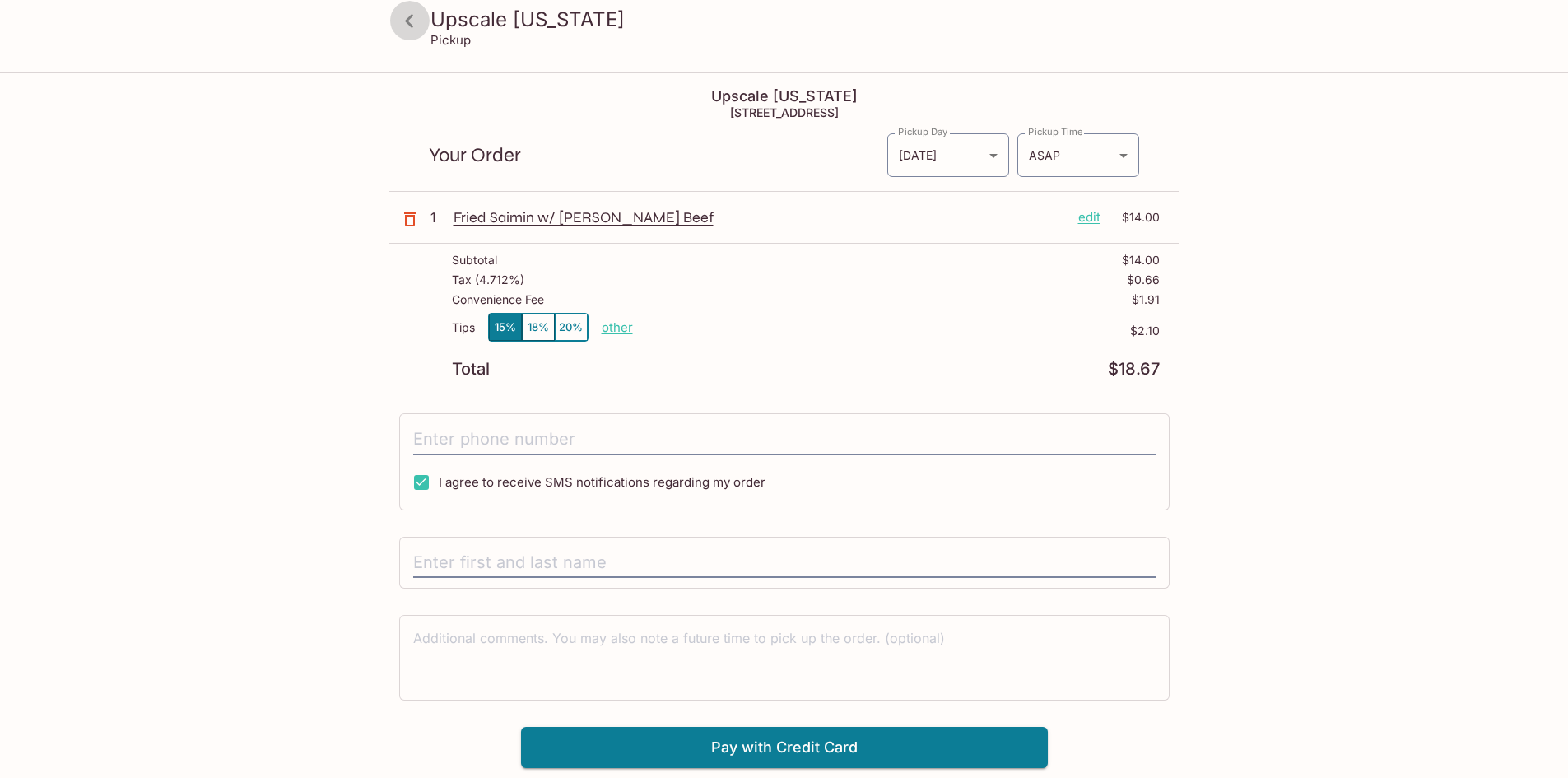
click at [416, 20] on icon at bounding box center [409, 21] width 29 height 29
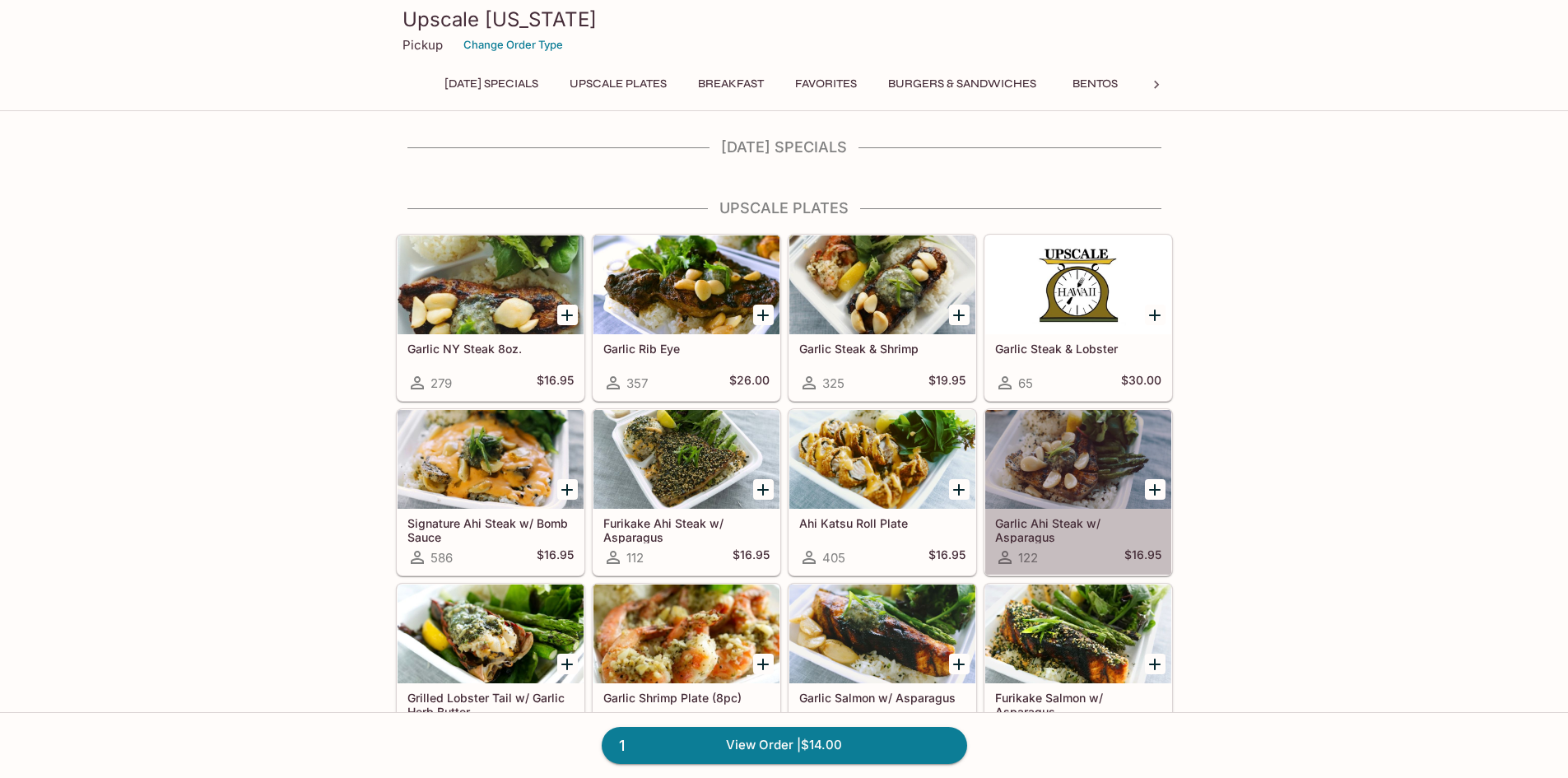
click at [1111, 486] on div at bounding box center [1078, 459] width 186 height 99
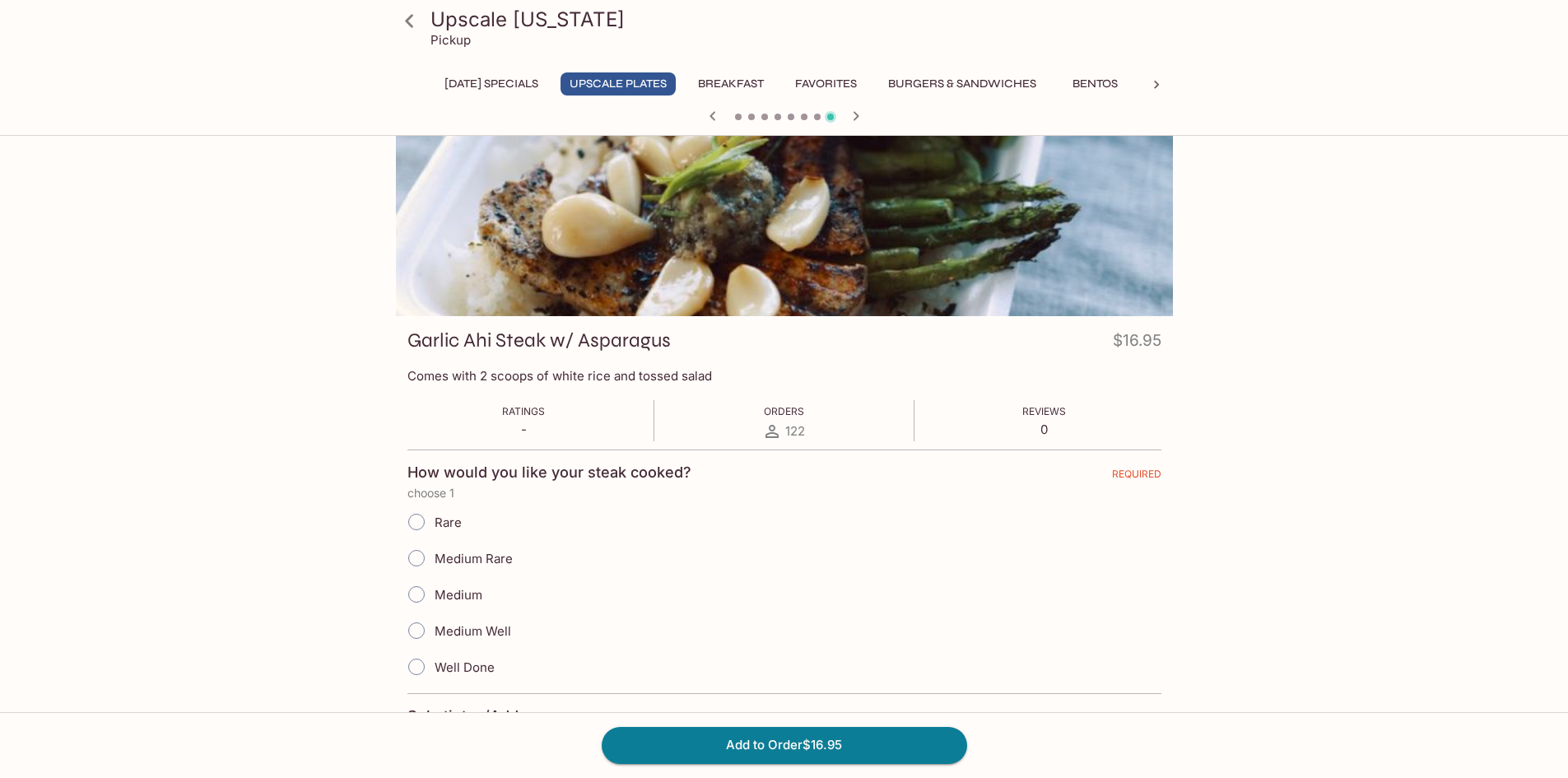
scroll to position [83, 0]
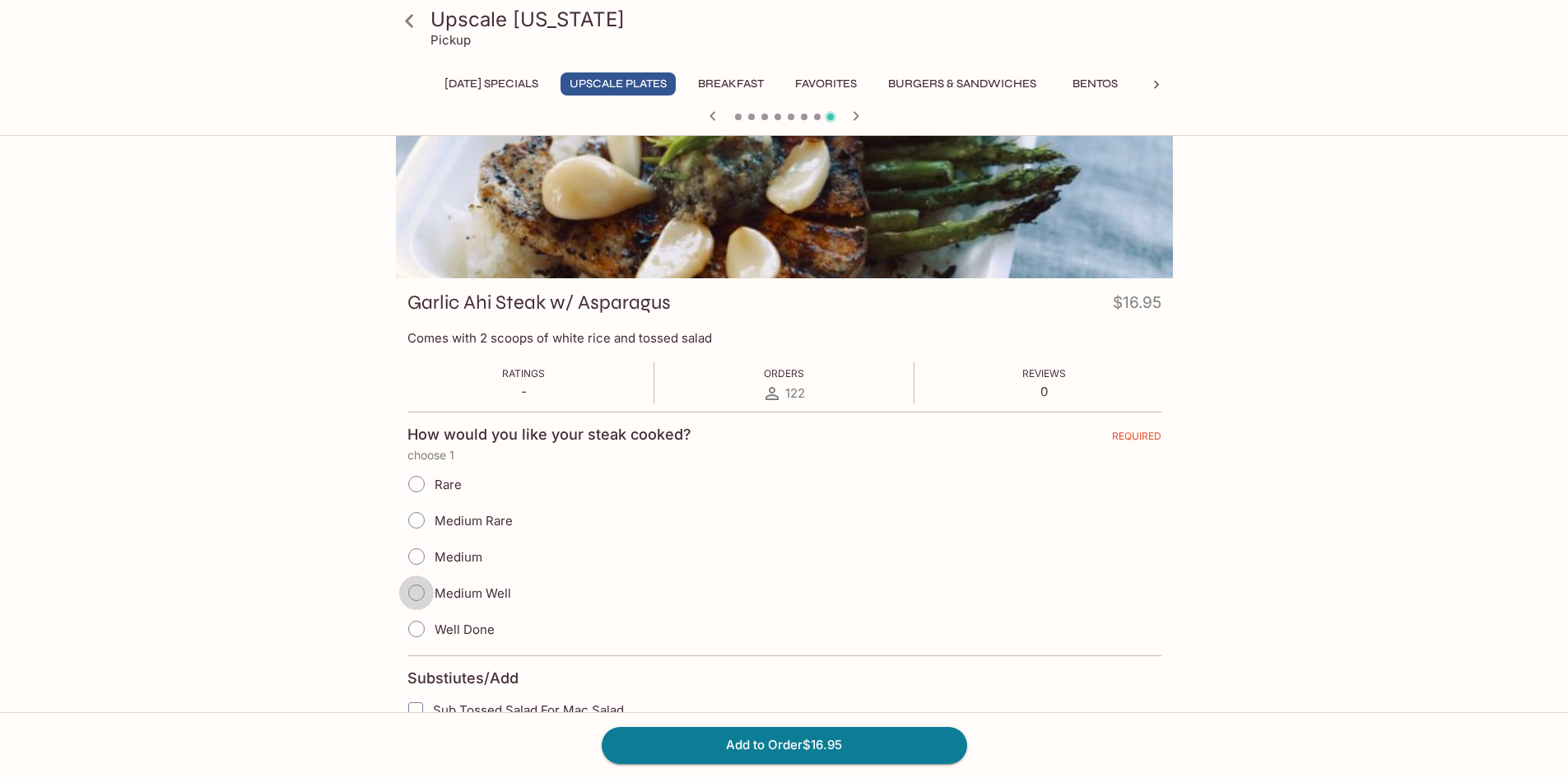
click at [419, 590] on input "Medium Well" at bounding box center [416, 593] width 35 height 35
radio input "true"
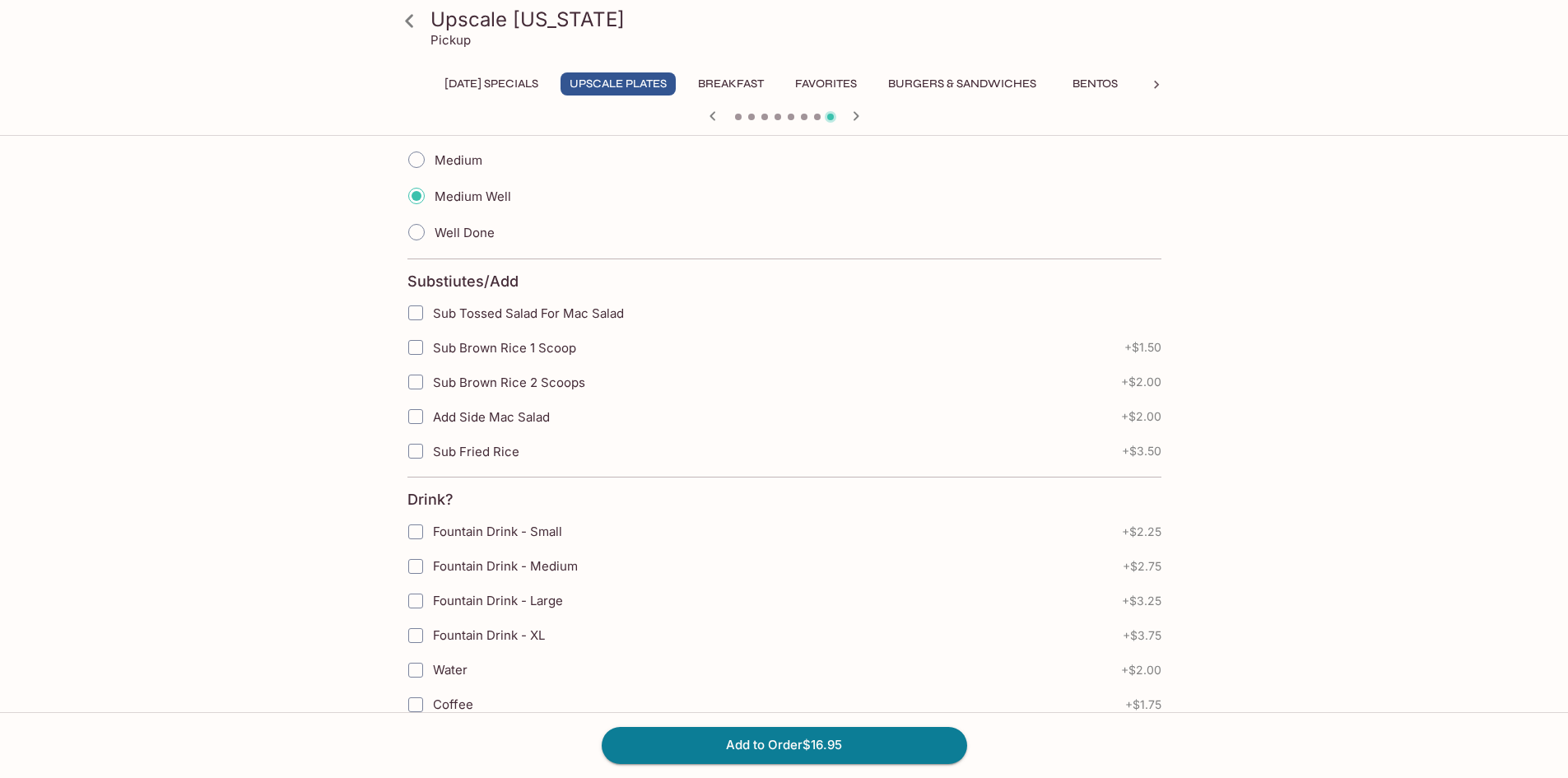
scroll to position [494, 0]
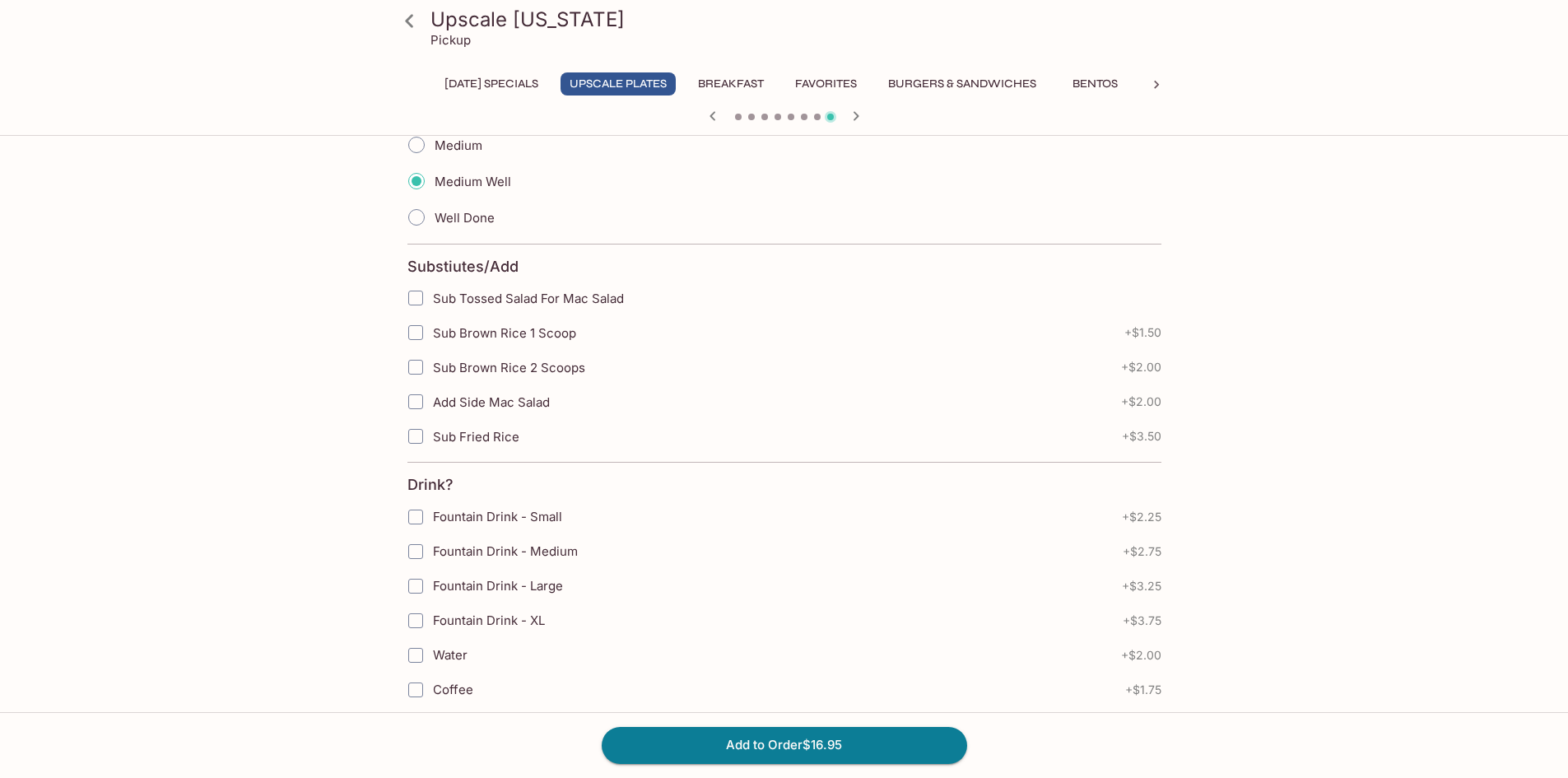
click at [423, 296] on input "Sub Tossed Salad For Mac Salad" at bounding box center [415, 297] width 33 height 33
checkbox input "true"
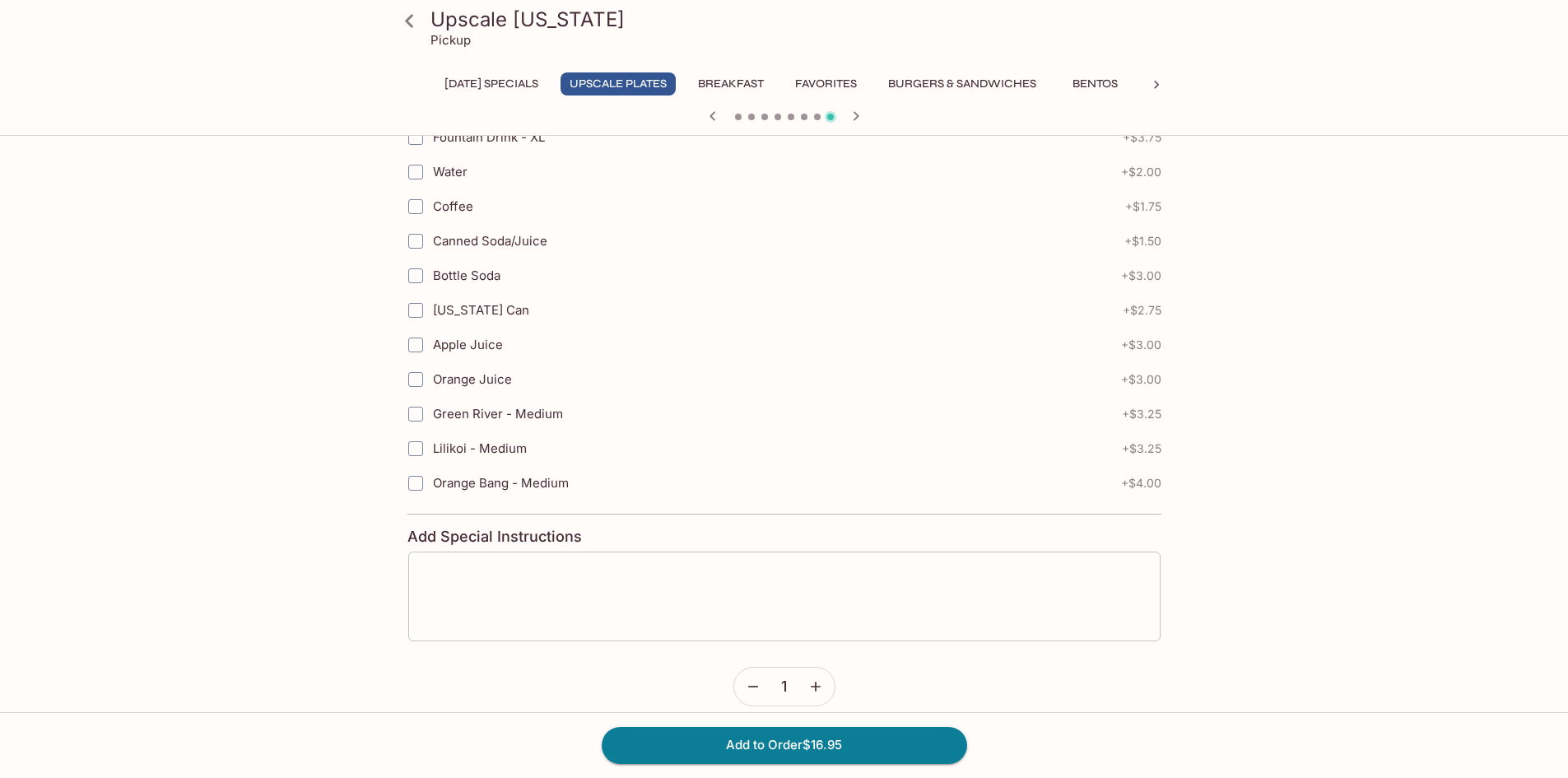
scroll to position [988, 0]
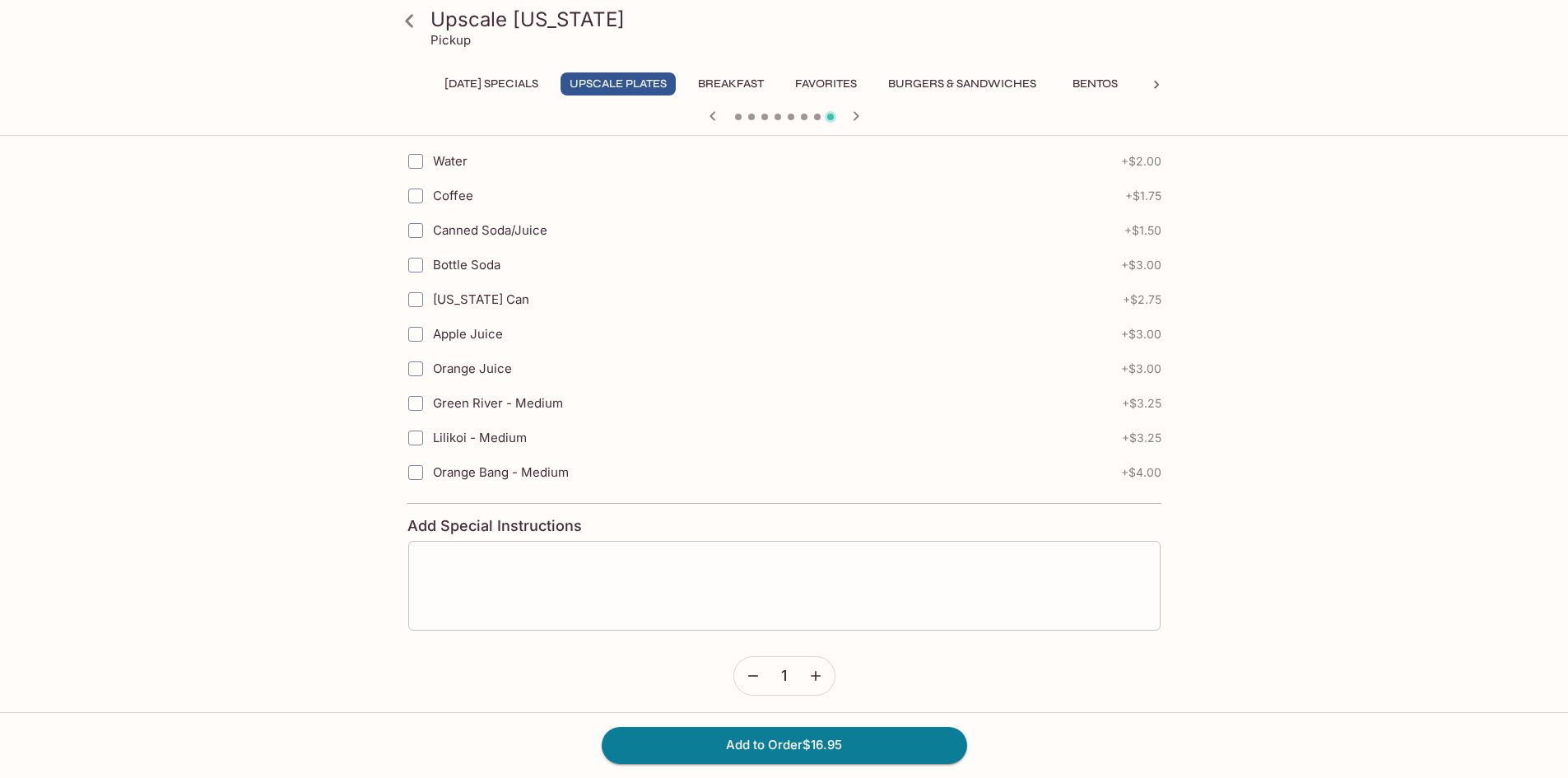
click at [483, 564] on textarea at bounding box center [784, 586] width 729 height 62
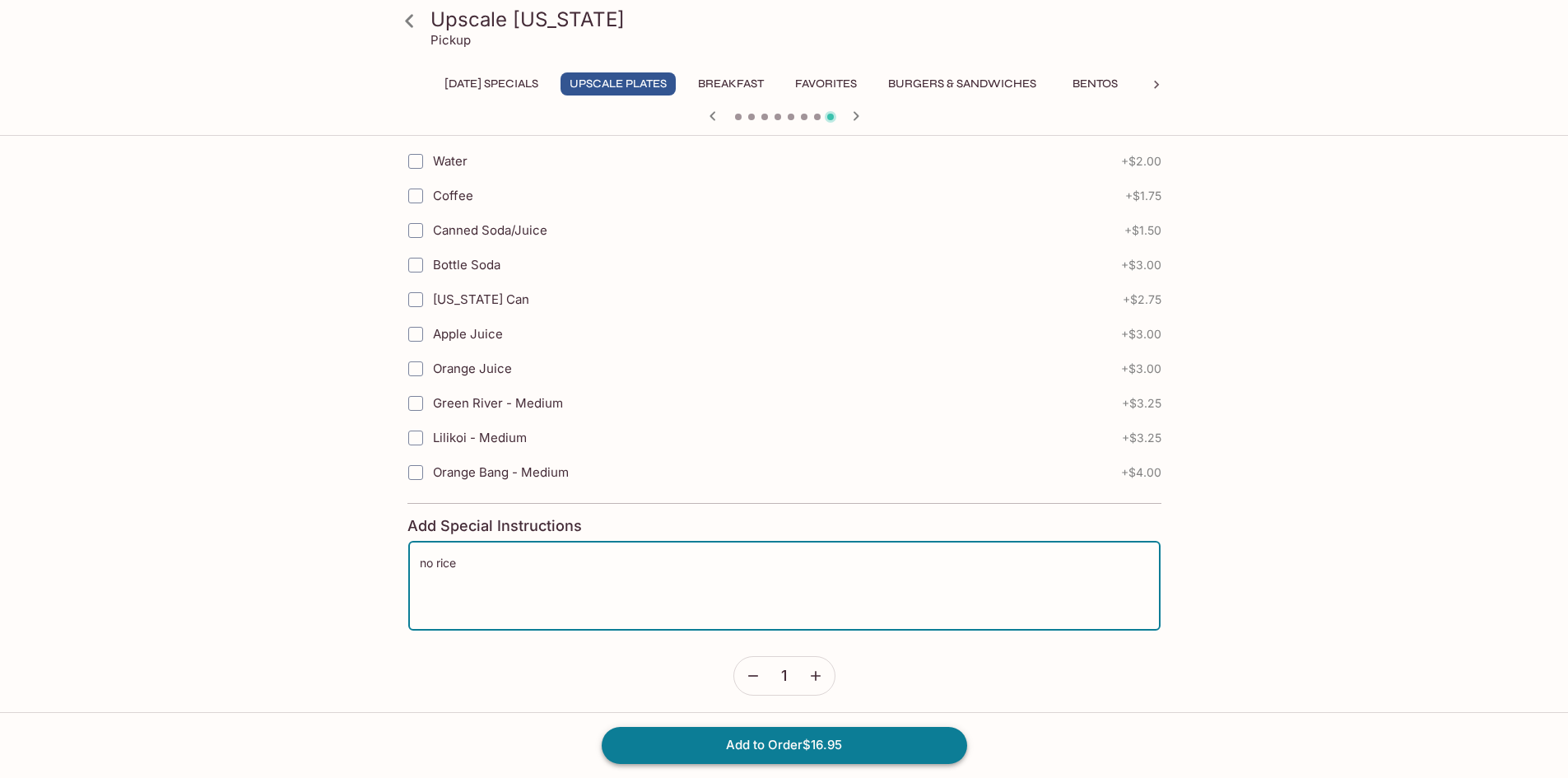
type textarea "no rice"
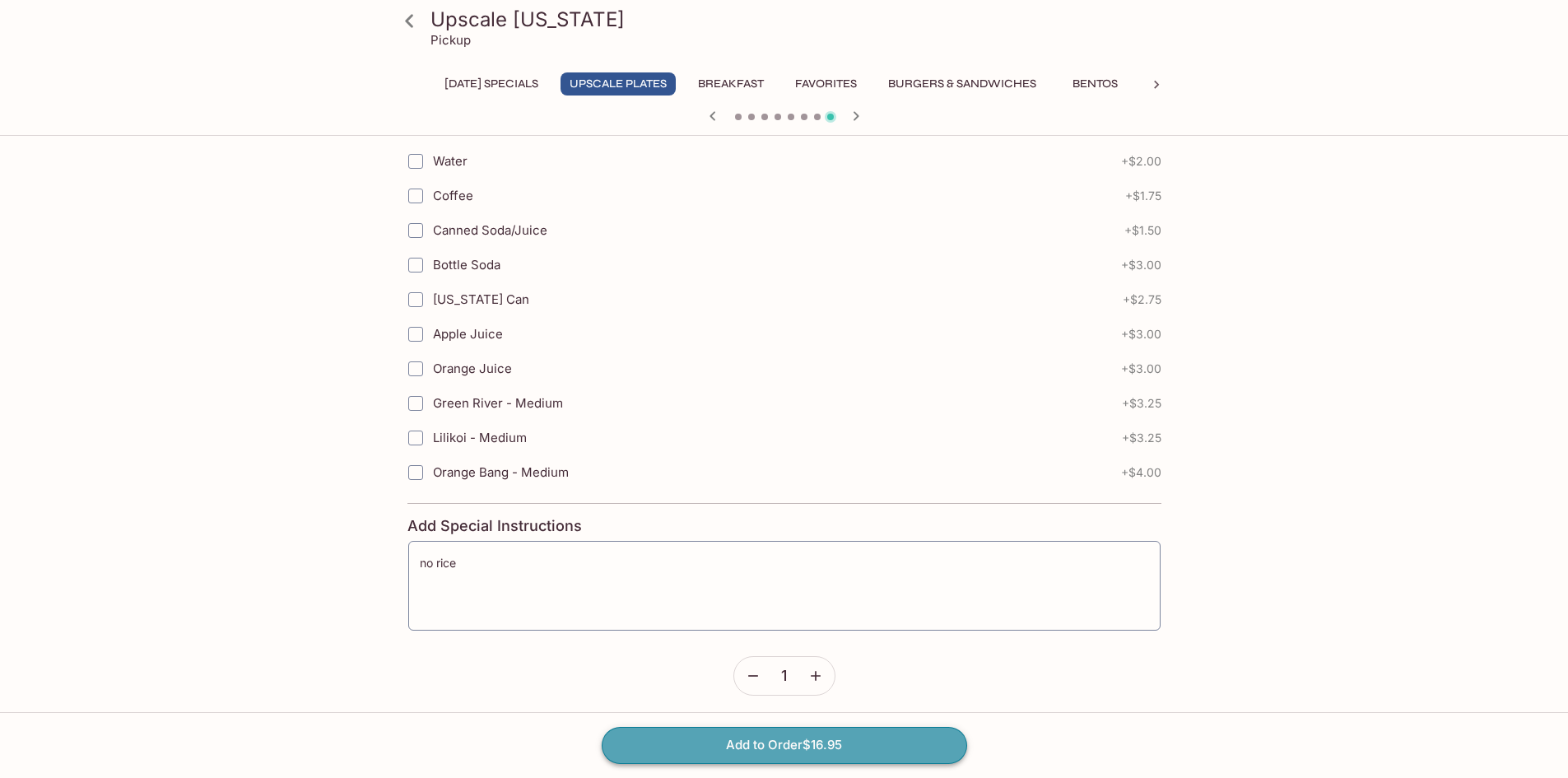
click at [747, 743] on button "Add to Order $16.95" at bounding box center [784, 744] width 365 height 36
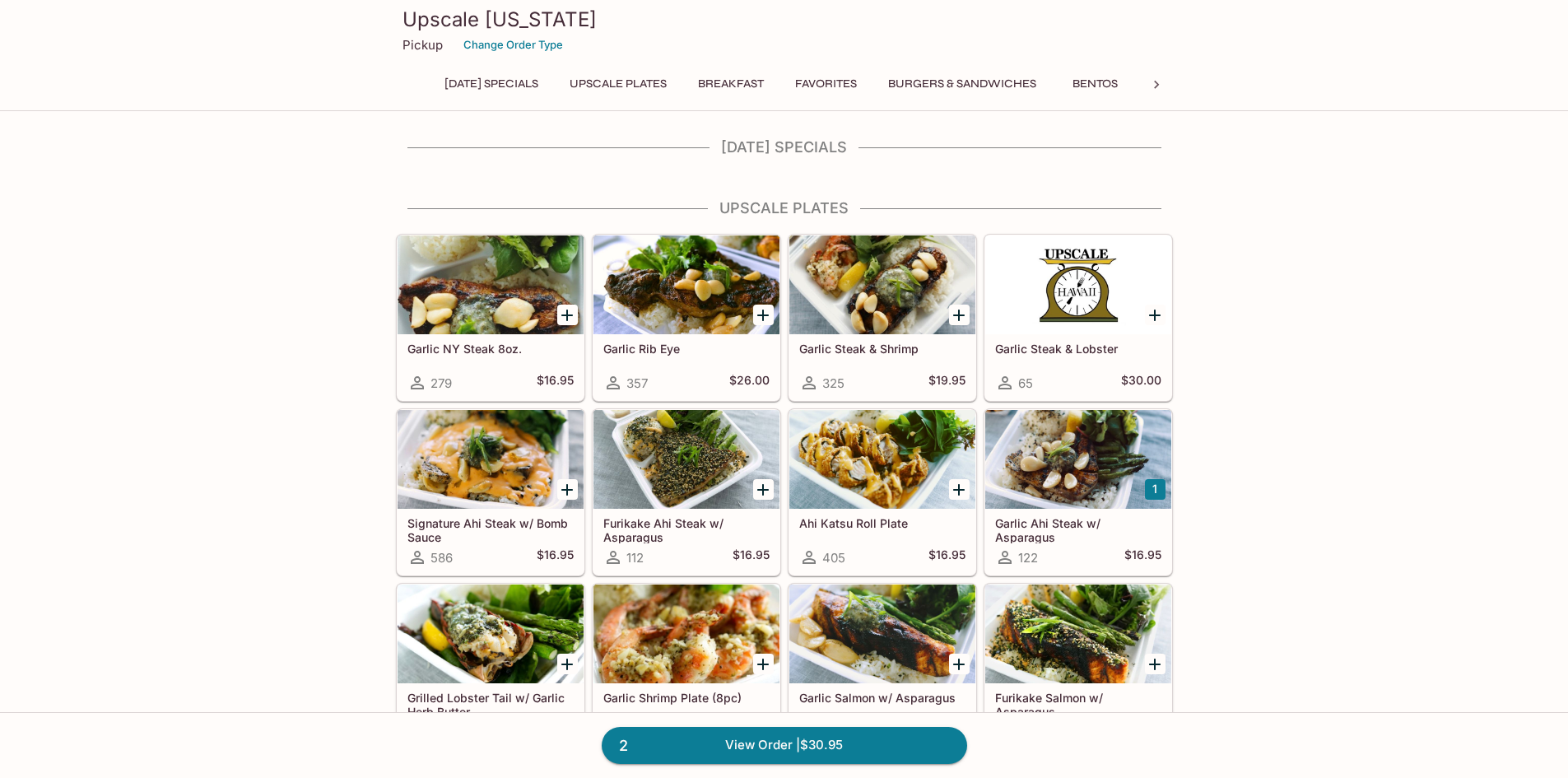
click at [878, 741] on link "2 View Order | $30.95" at bounding box center [784, 744] width 365 height 36
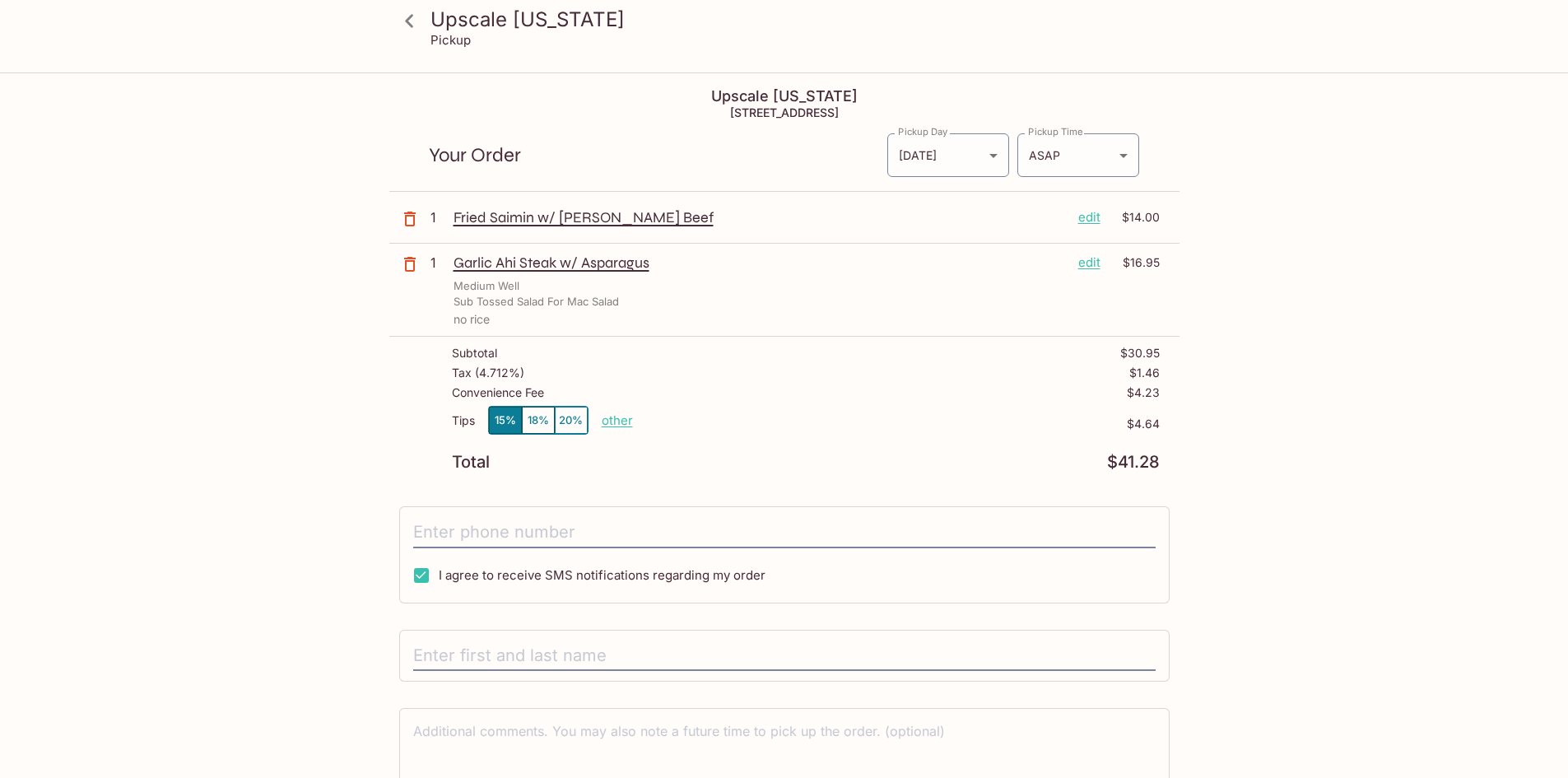
click at [614, 423] on p "other" at bounding box center [617, 420] width 31 height 16
type input "2.00"
click at [903, 467] on div "Total $41.28" at bounding box center [805, 462] width 708 height 16
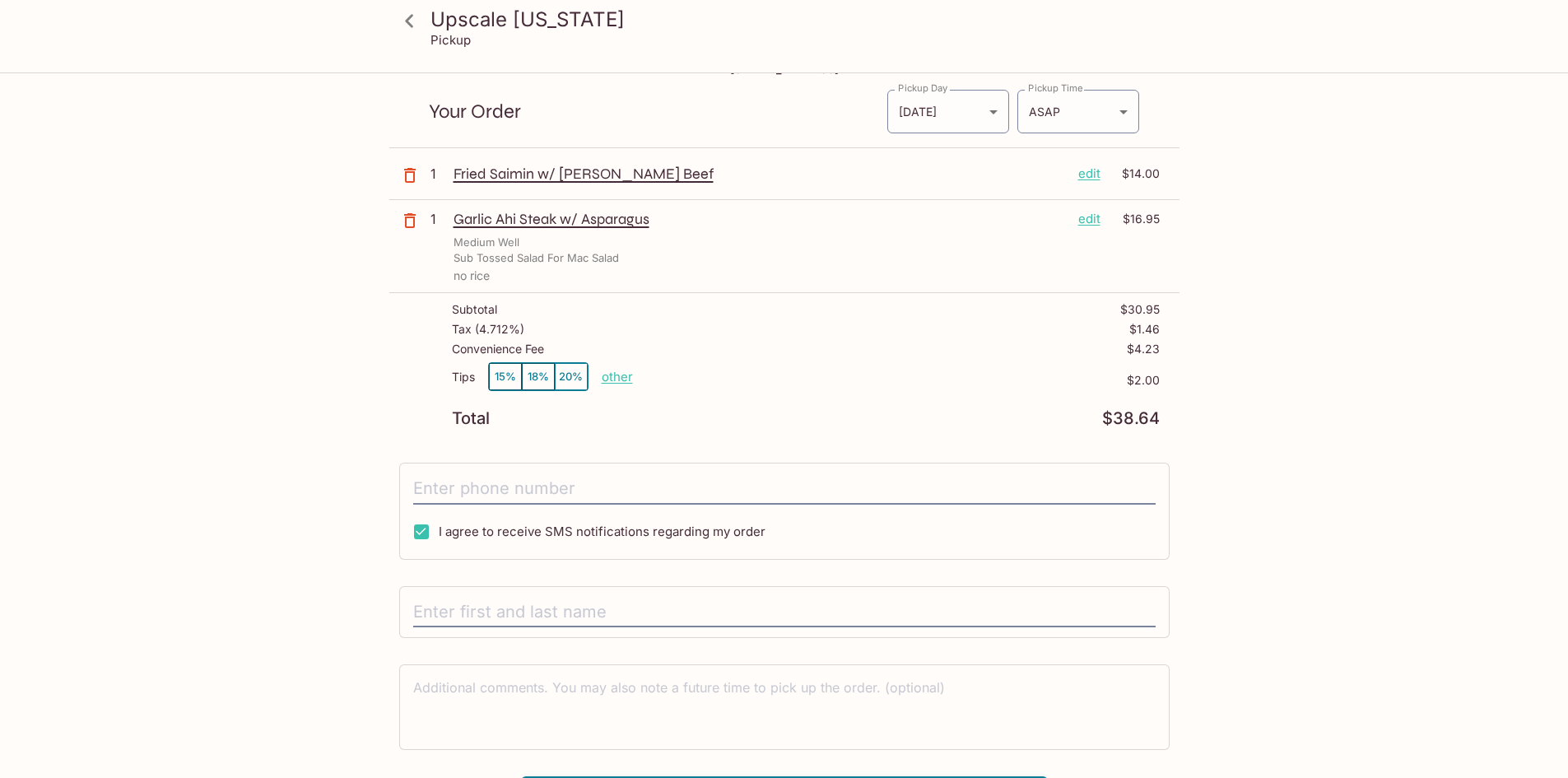
scroll to position [83, 0]
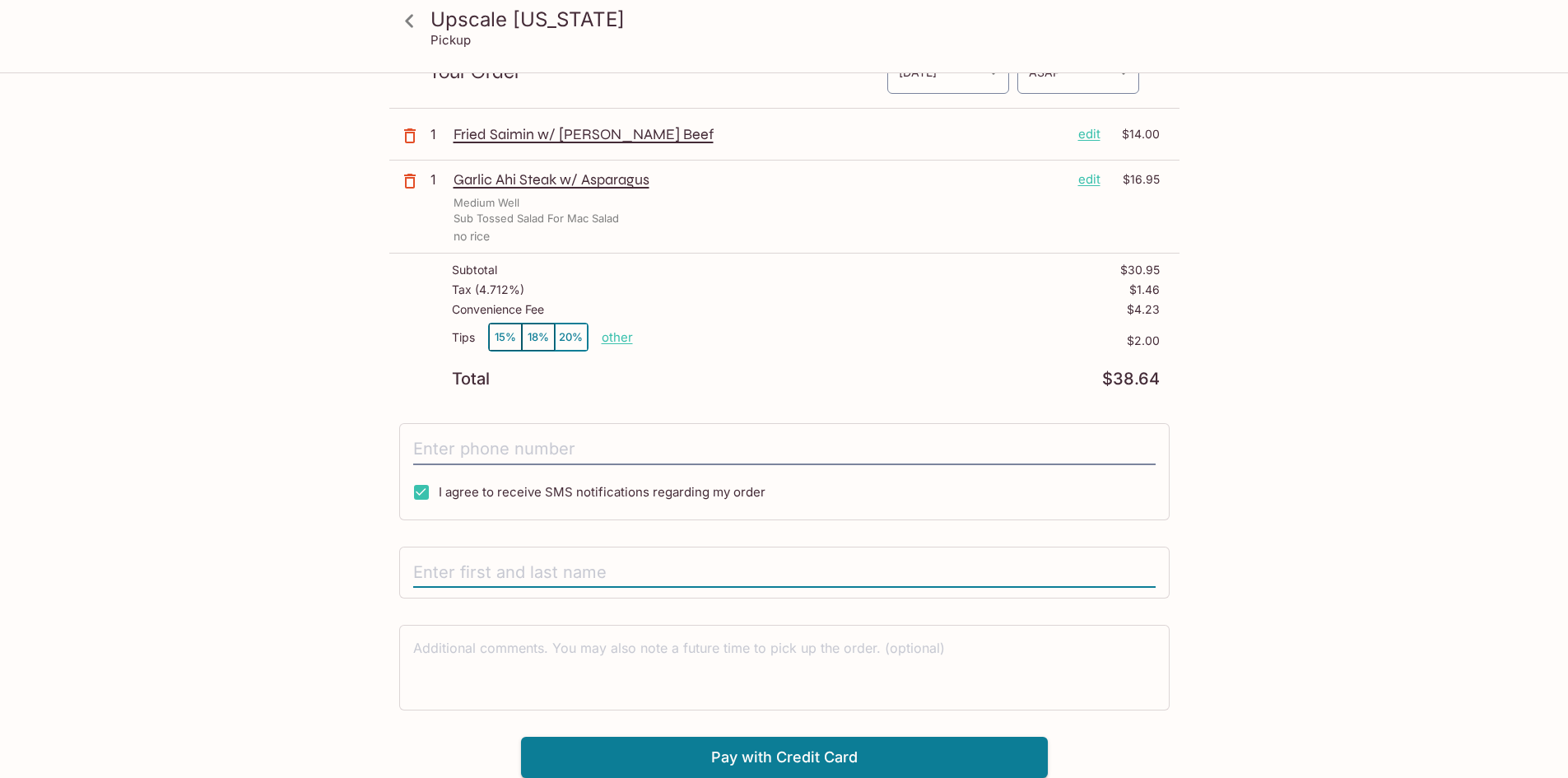
click at [544, 565] on input "text" at bounding box center [784, 573] width 742 height 31
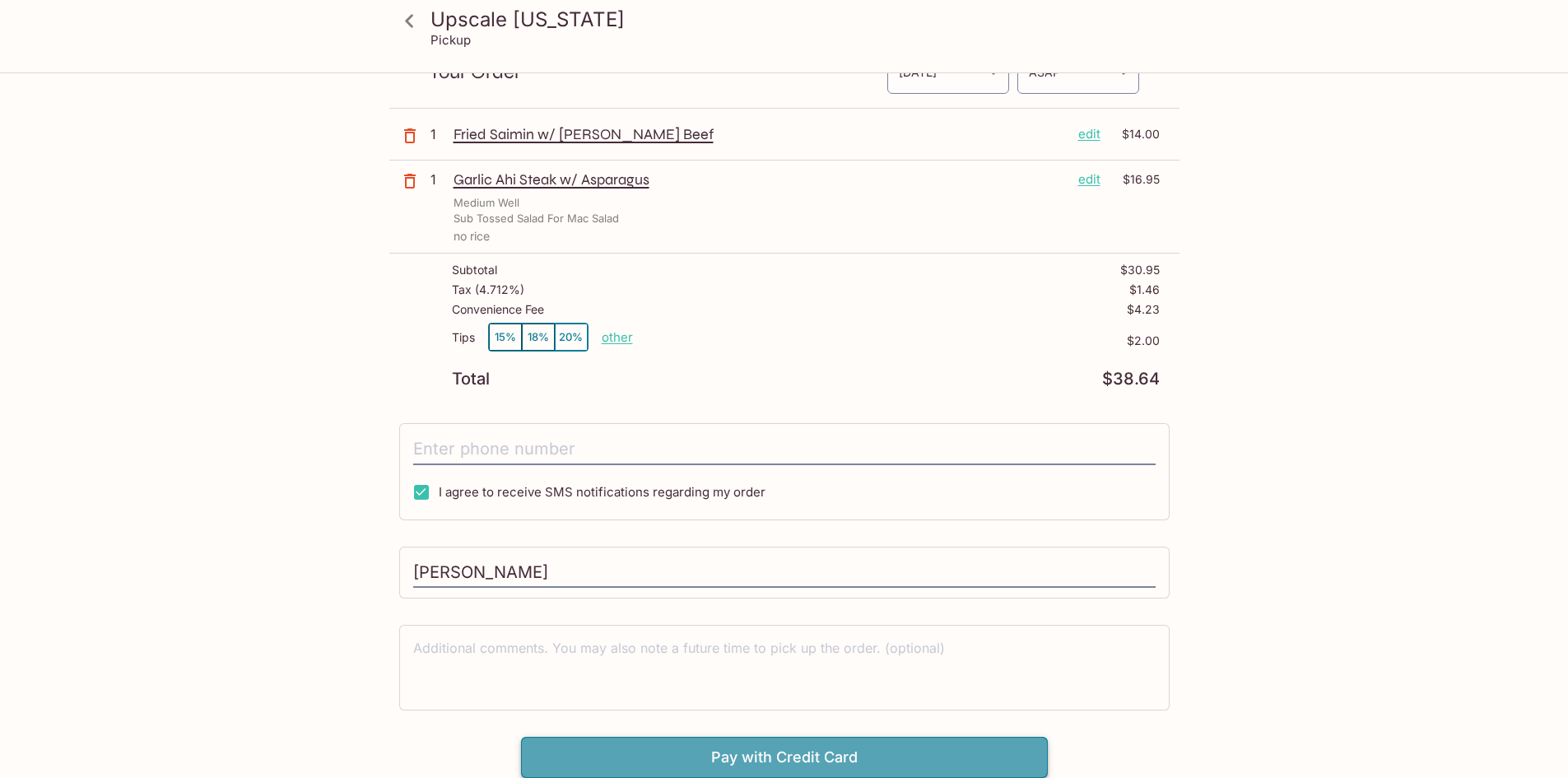
click at [666, 751] on button "Pay with Credit Card" at bounding box center [784, 757] width 527 height 41
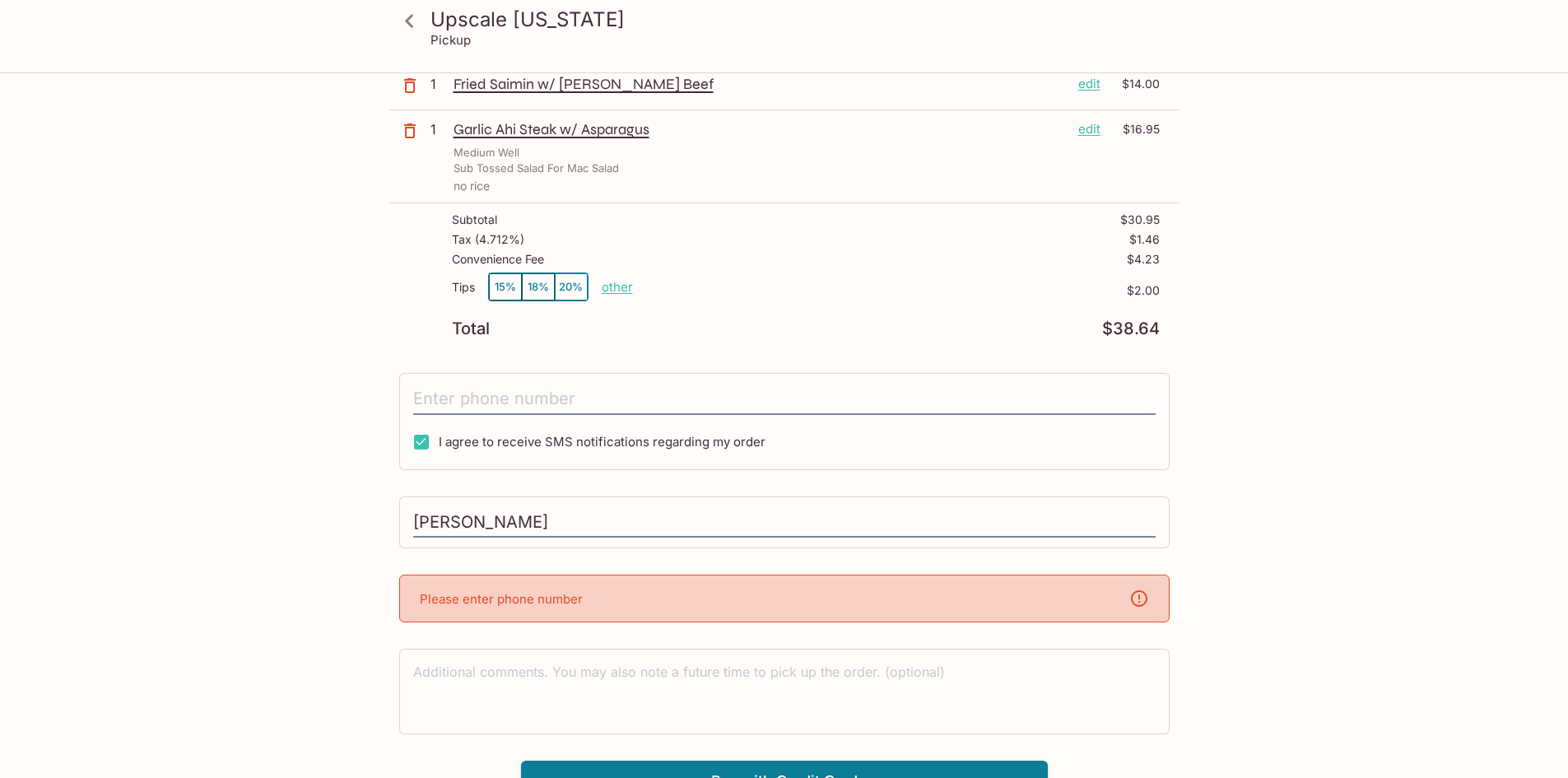
scroll to position [157, 0]
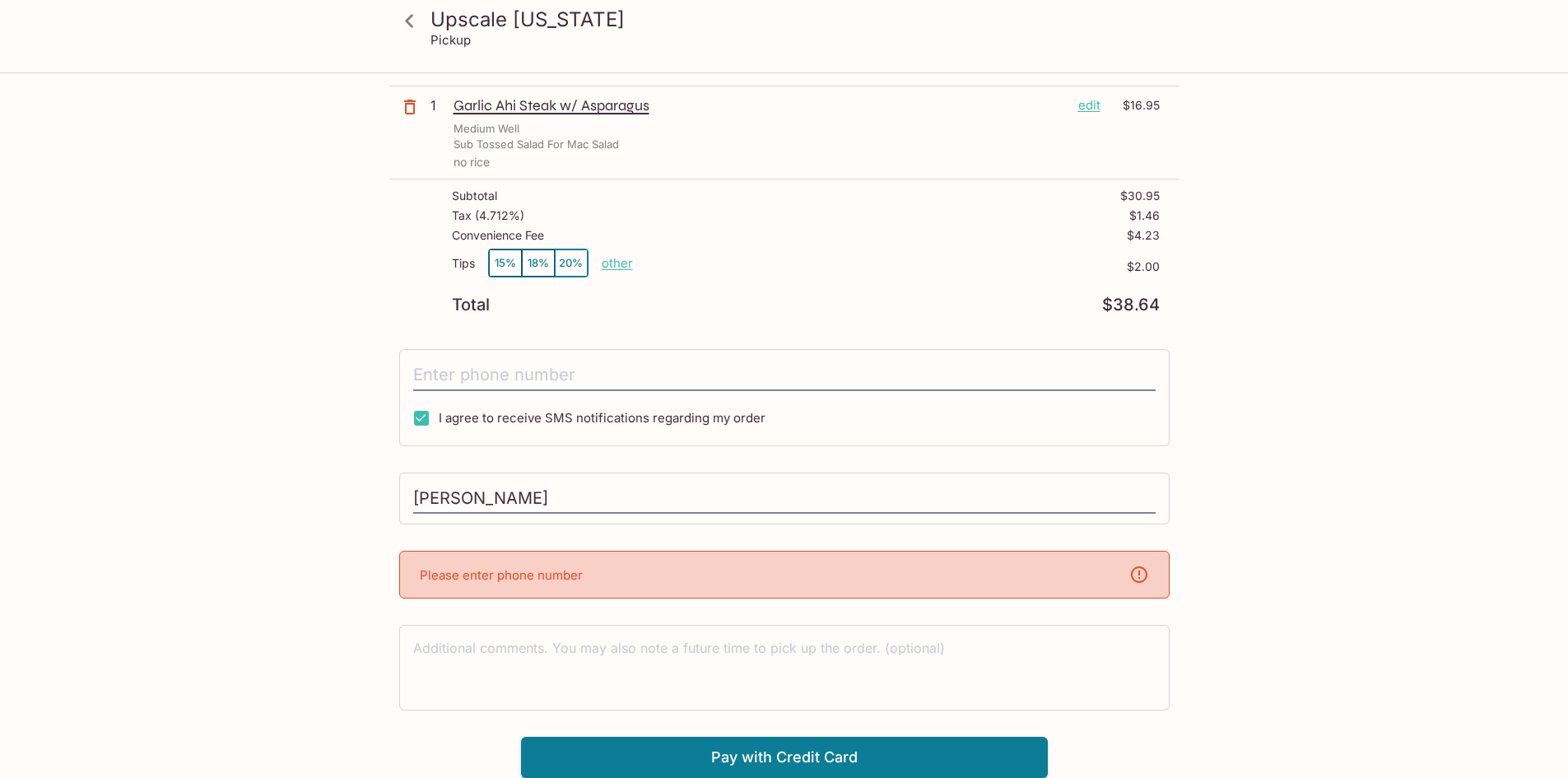
click at [552, 570] on p "Please enter phone number" at bounding box center [502, 575] width 163 height 16
click at [821, 663] on textarea at bounding box center [784, 667] width 742 height 56
click at [1136, 574] on icon at bounding box center [1139, 574] width 19 height 19
click at [729, 493] on input "[PERSON_NAME]" at bounding box center [784, 498] width 742 height 31
click at [1404, 557] on div "Upscale [US_STATE] Pickup Upscale [US_STATE] [STREET_ADDRESS] Your Order Pickup…" at bounding box center [784, 306] width 1568 height 778
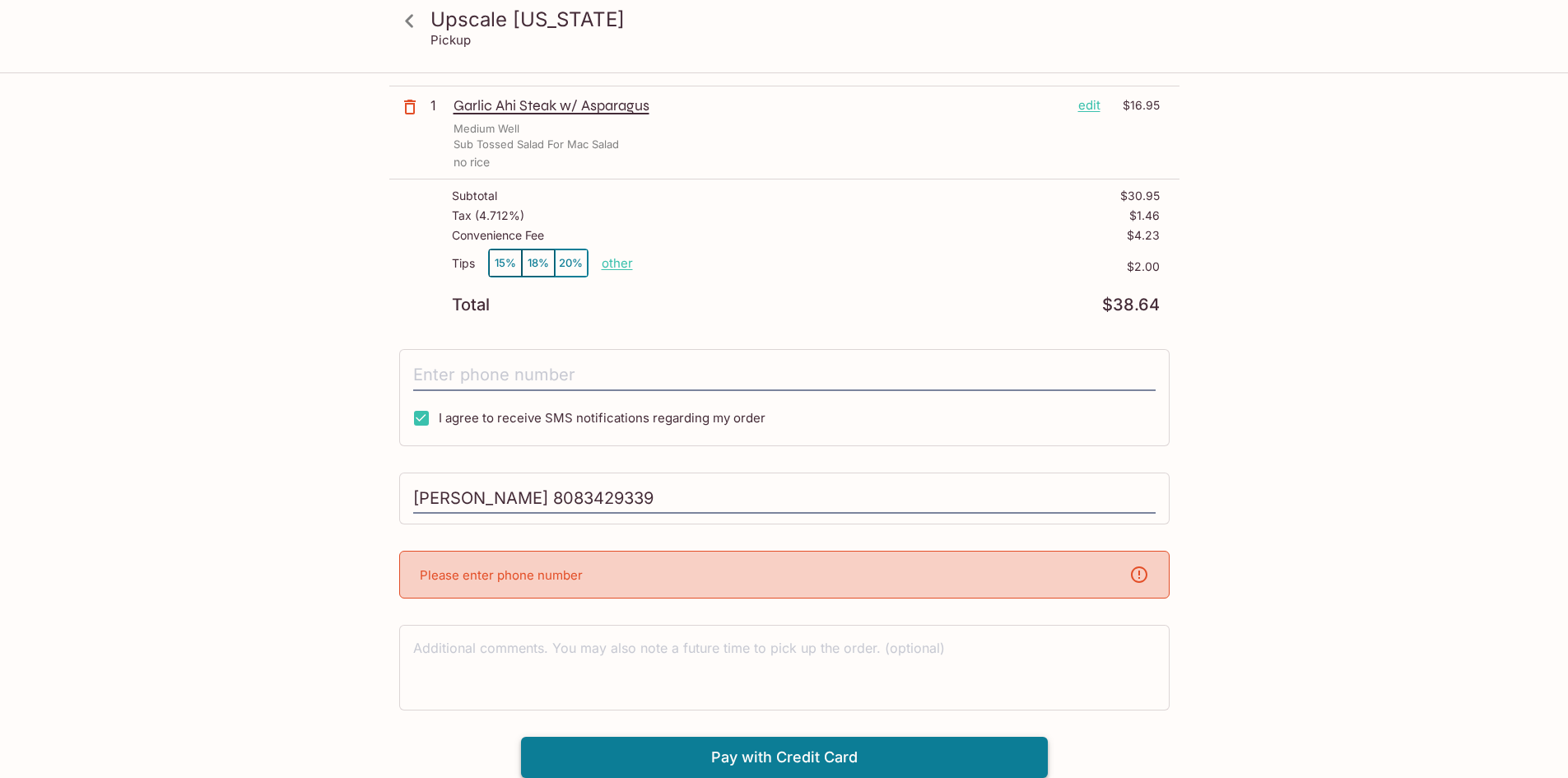
click at [787, 753] on button "Pay with Credit Card" at bounding box center [784, 757] width 527 height 41
drag, startPoint x: 683, startPoint y: 491, endPoint x: 548, endPoint y: 490, distance: 135.0
click at [548, 490] on input "[PERSON_NAME] 8083429339" at bounding box center [784, 498] width 742 height 31
type input "[PERSON_NAME]"
click at [531, 375] on input "tel" at bounding box center [784, 375] width 742 height 31
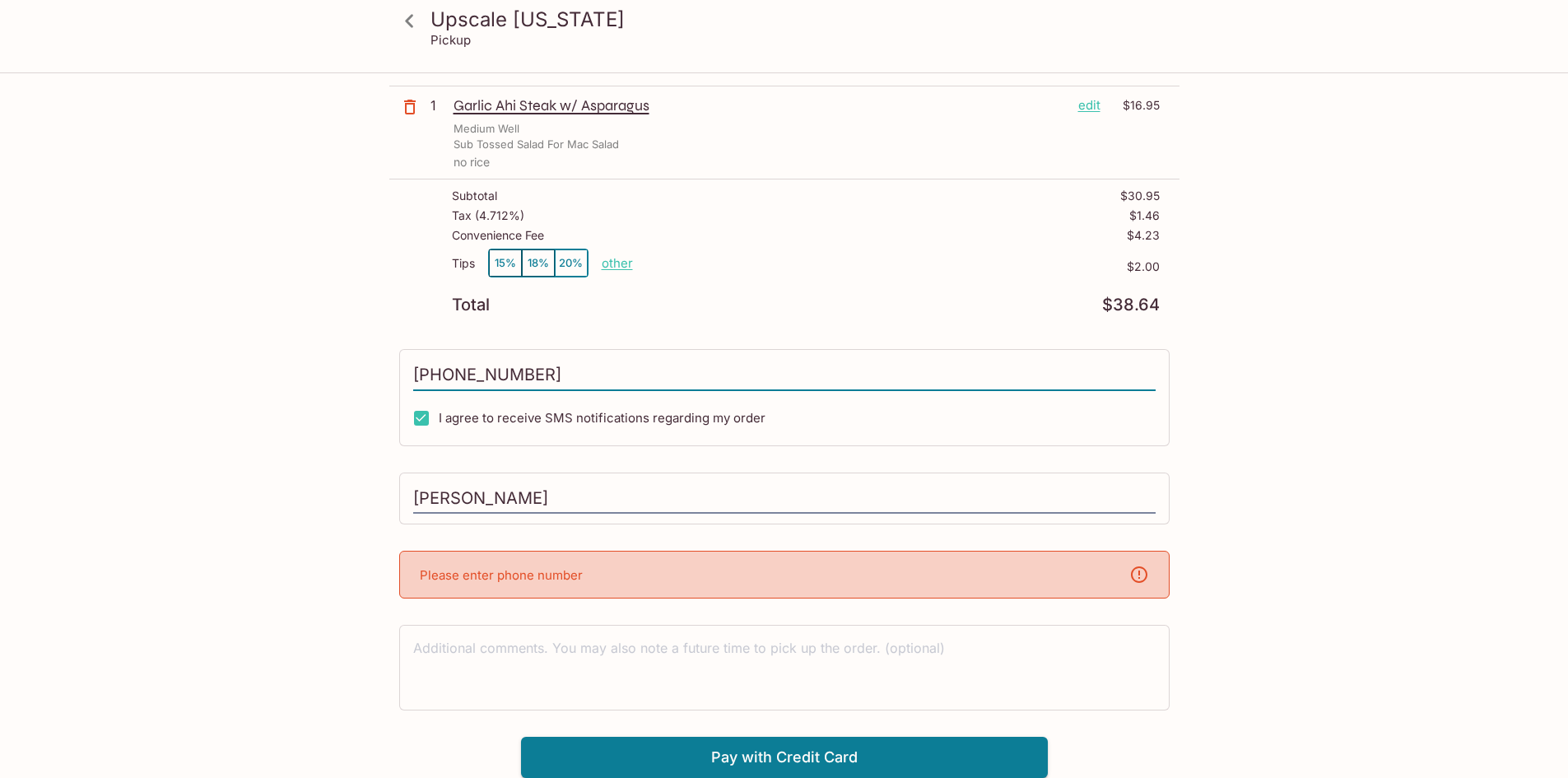
scroll to position [83, 0]
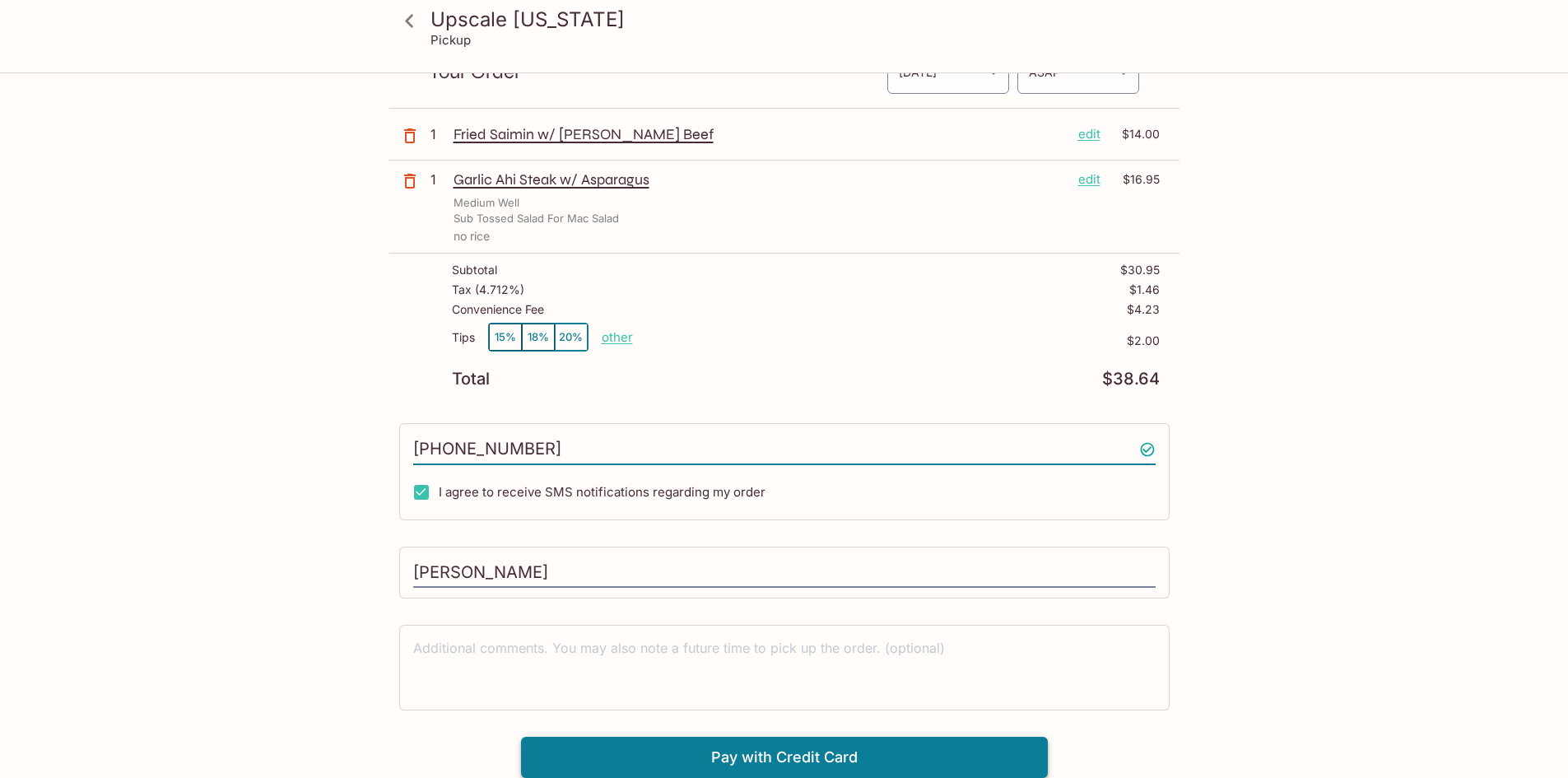
type input "[PHONE_NUMBER]"
click at [689, 754] on button "Pay with Credit Card" at bounding box center [784, 757] width 527 height 41
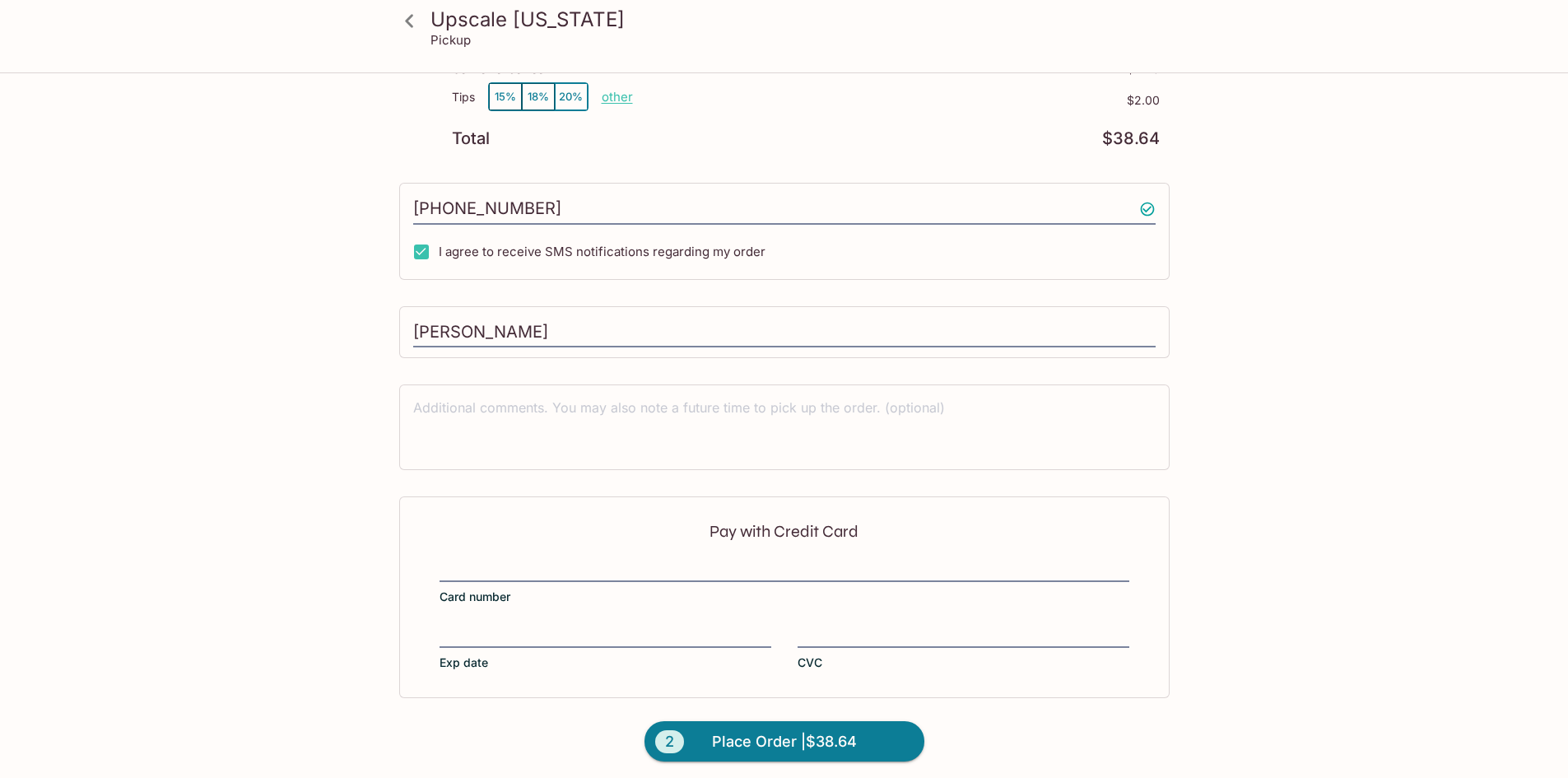
scroll to position [330, 0]
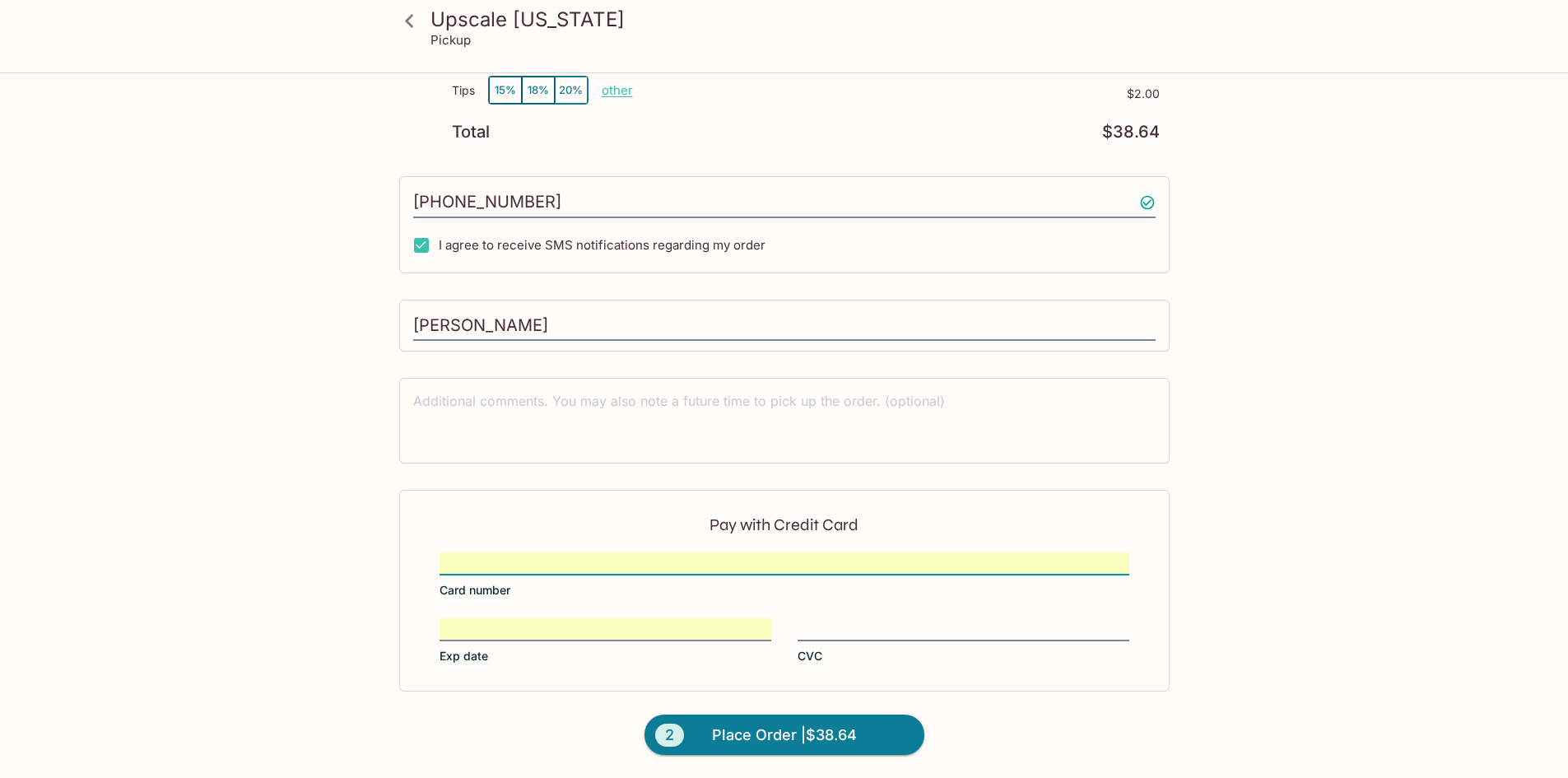
click at [862, 617] on div "Pay with Credit Card Card number Exp date CVC" at bounding box center [784, 590] width 770 height 201
click at [793, 733] on span "Place Order | $38.64" at bounding box center [784, 735] width 145 height 26
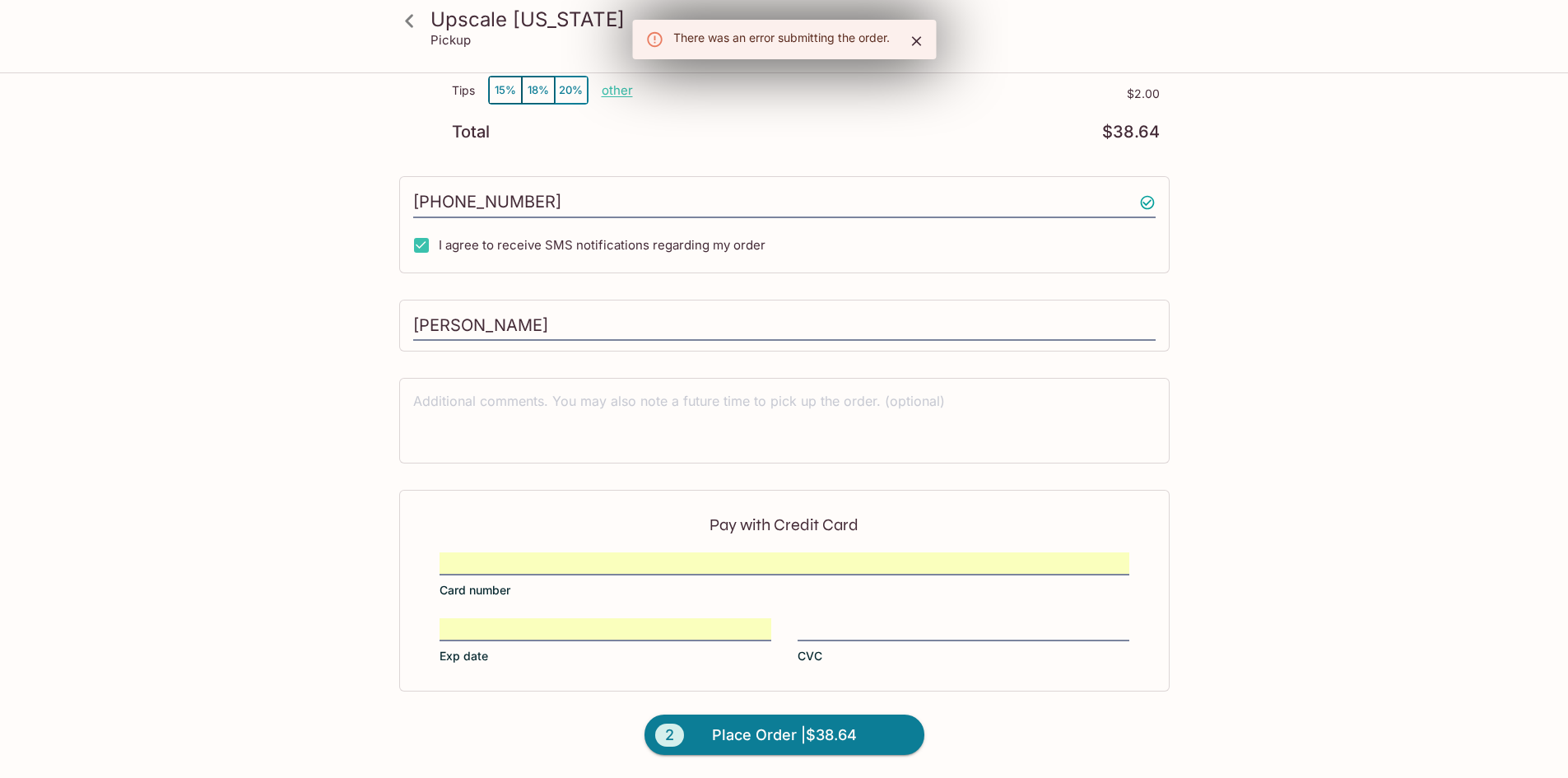
click at [909, 617] on div "Pay with Credit Card Card number Exp date CVC" at bounding box center [784, 590] width 770 height 201
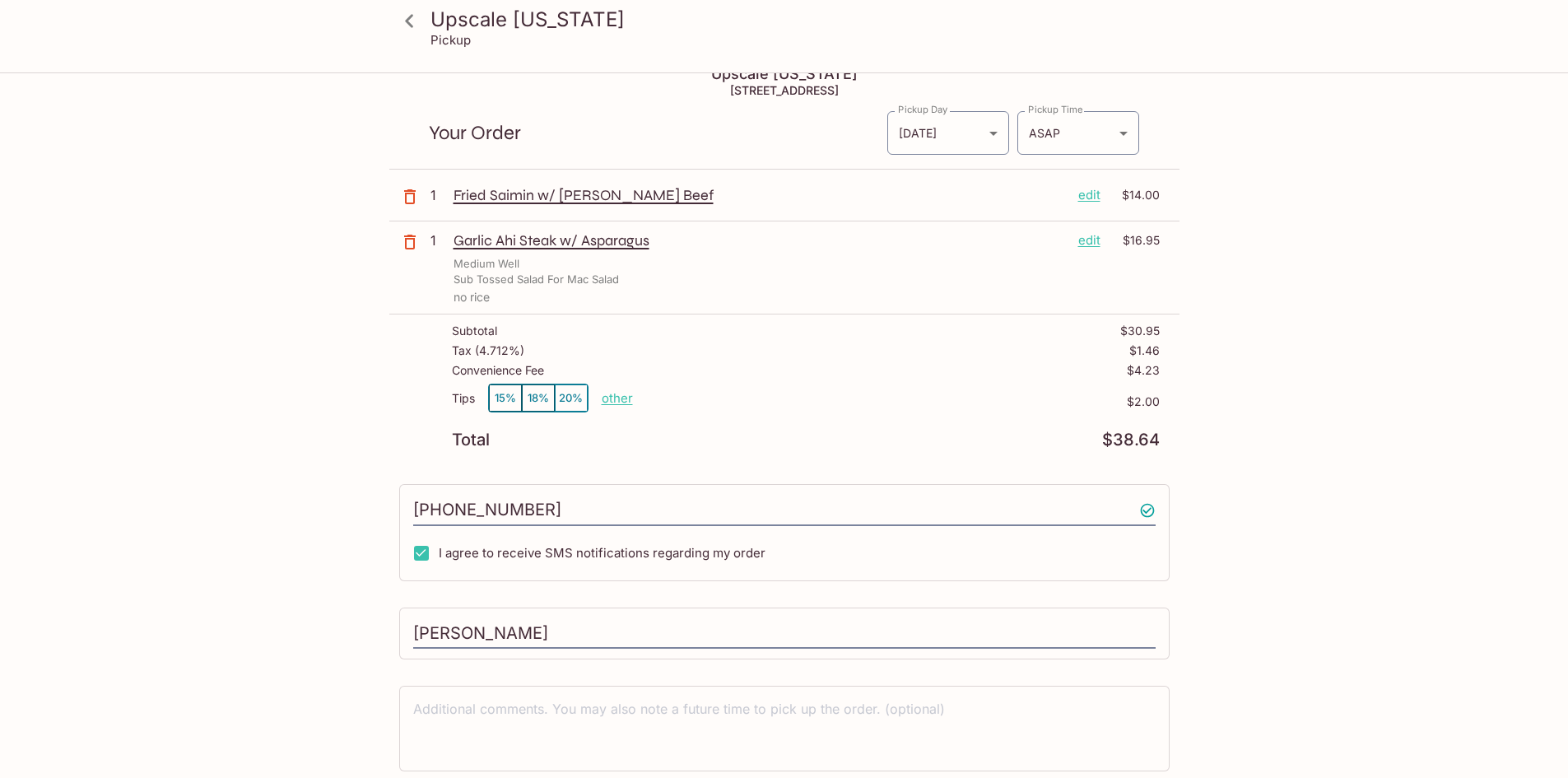
scroll to position [0, 0]
